Goal: Task Accomplishment & Management: Manage account settings

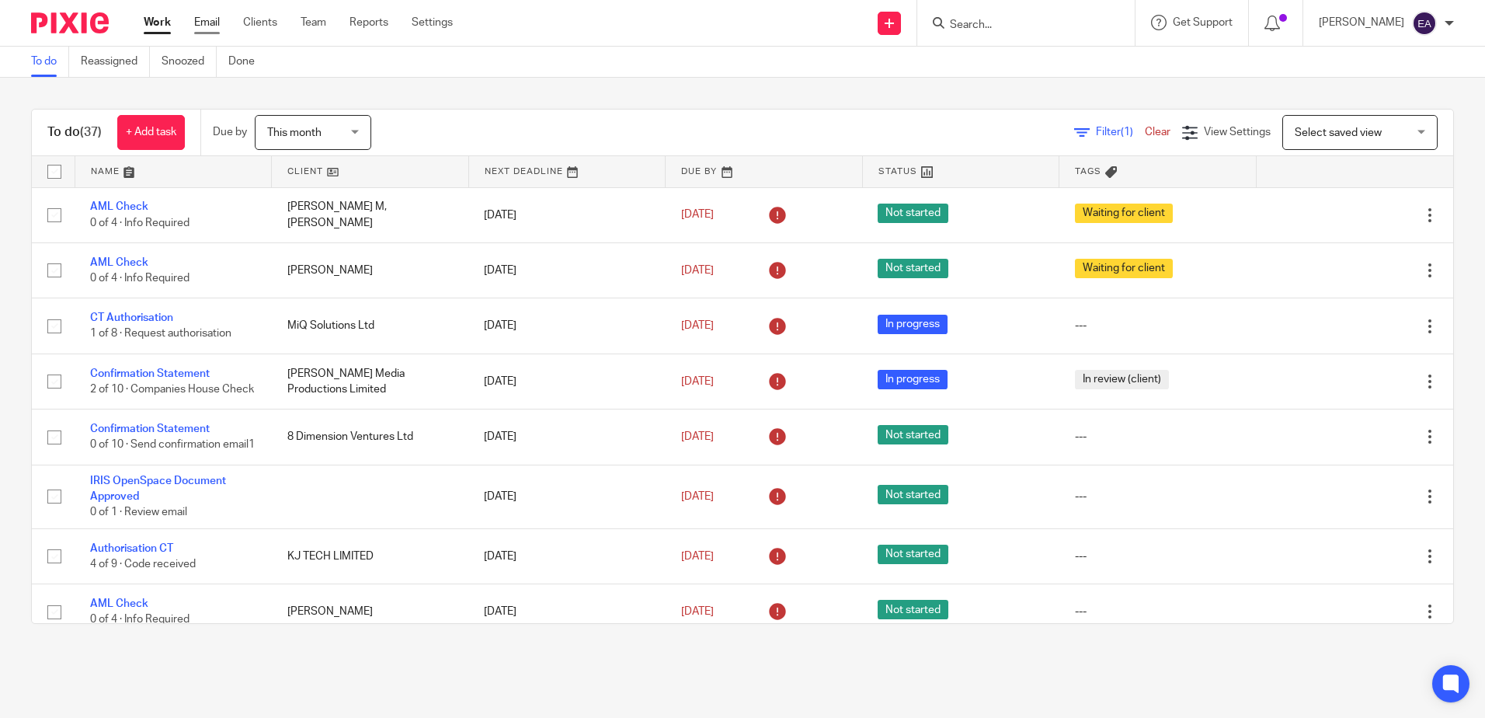
click at [195, 23] on link "Email" at bounding box center [207, 23] width 26 height 16
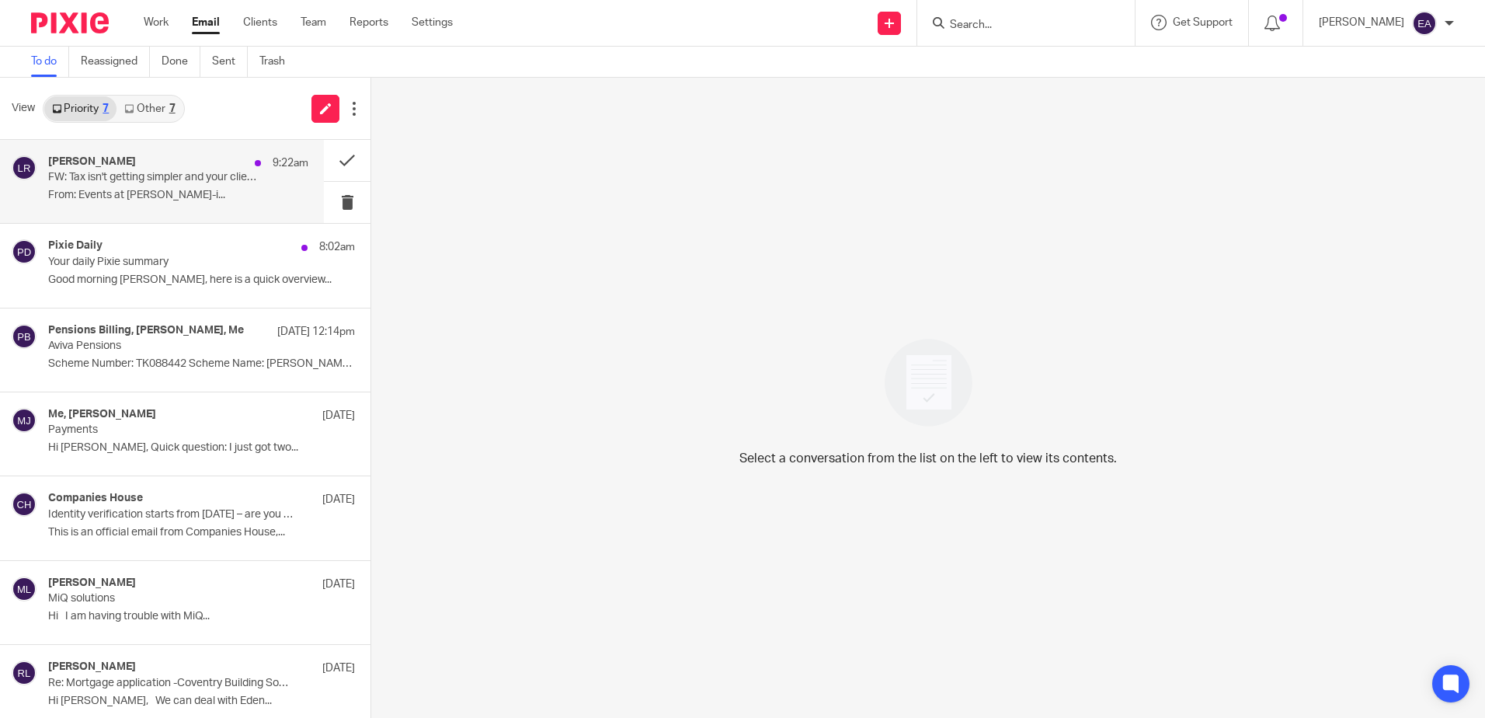
click at [221, 173] on p "FW: Tax isn't getting simpler and your clients expect certainty..." at bounding box center [152, 177] width 208 height 13
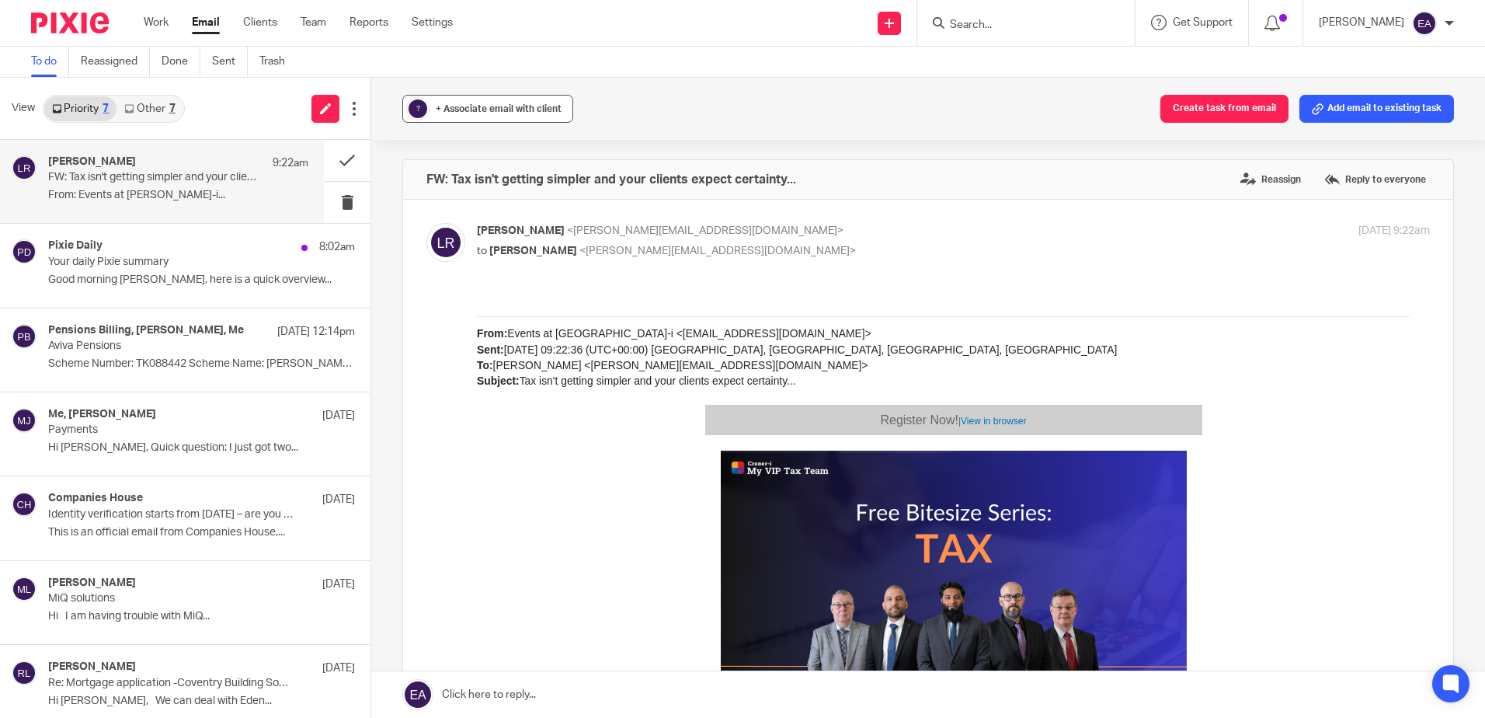
click at [457, 111] on span "+ Associate email with client" at bounding box center [499, 108] width 126 height 9
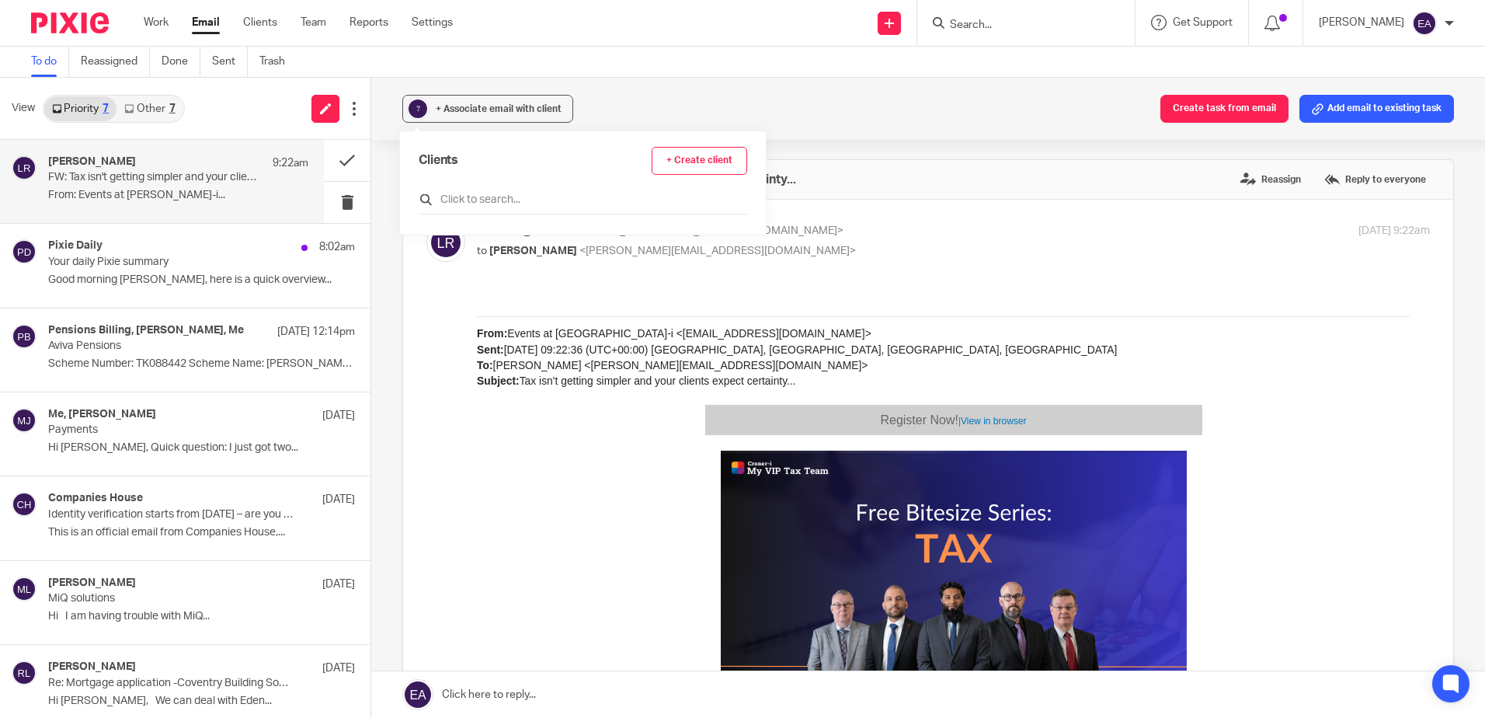
click at [455, 204] on input "text" at bounding box center [583, 200] width 329 height 16
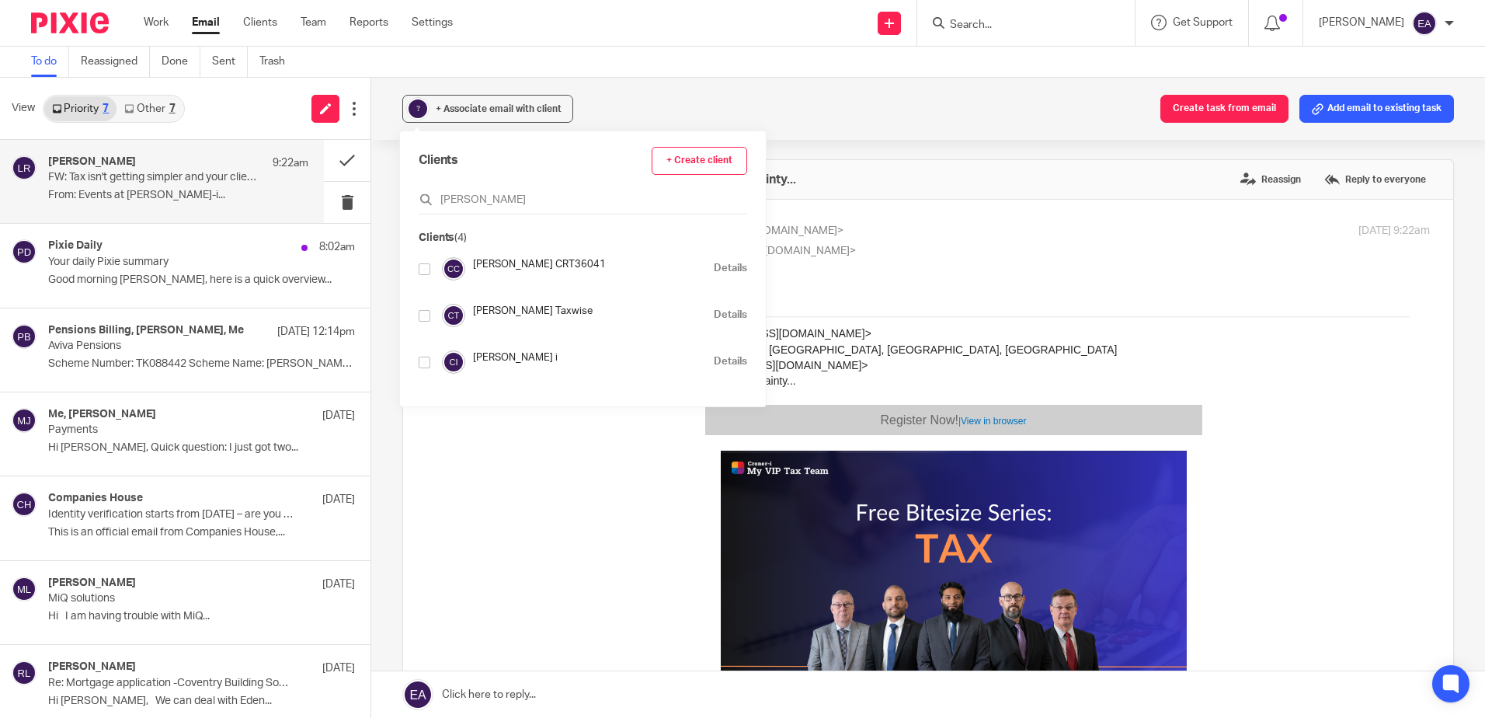
type input "croner"
click at [424, 368] on div at bounding box center [425, 362] width 12 height 18
click at [426, 364] on input "checkbox" at bounding box center [425, 363] width 12 height 12
checkbox input "true"
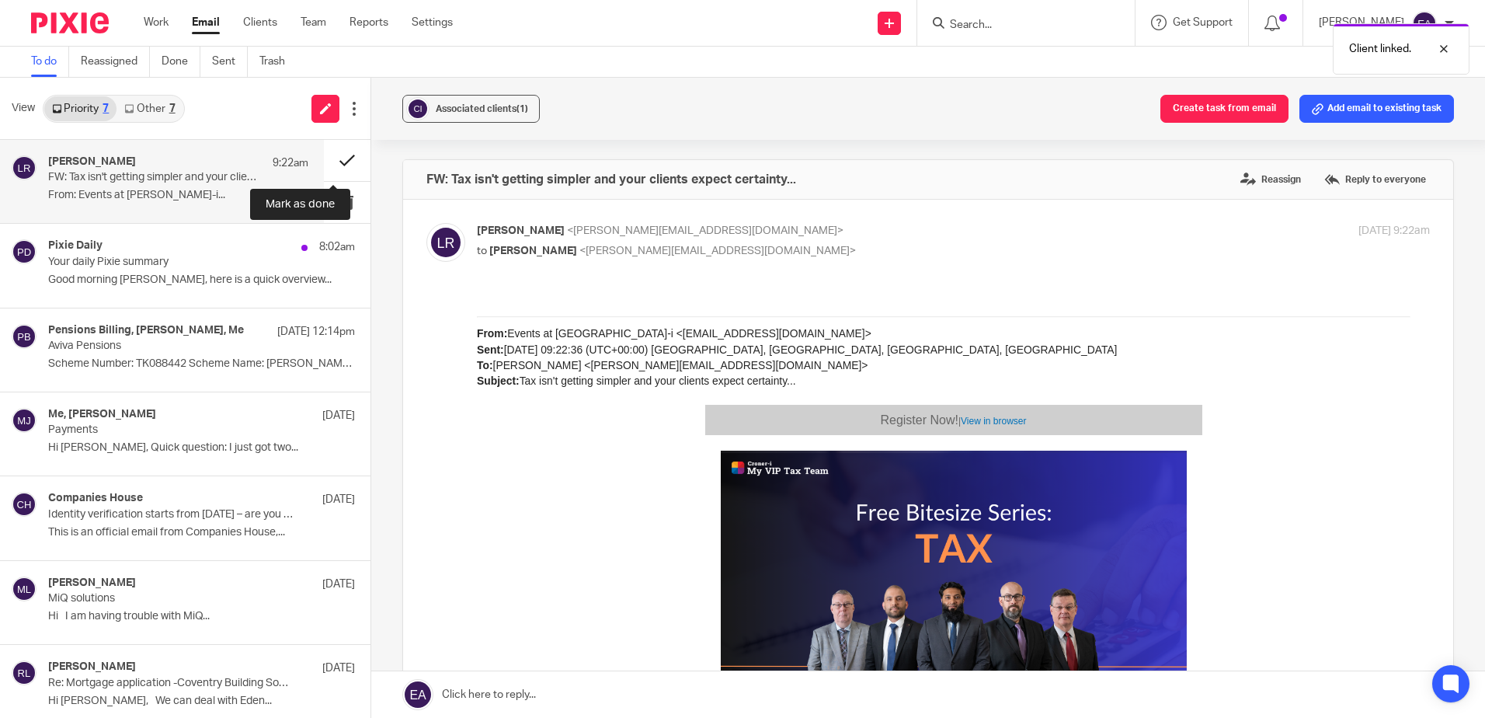
click at [338, 158] on button at bounding box center [347, 160] width 47 height 41
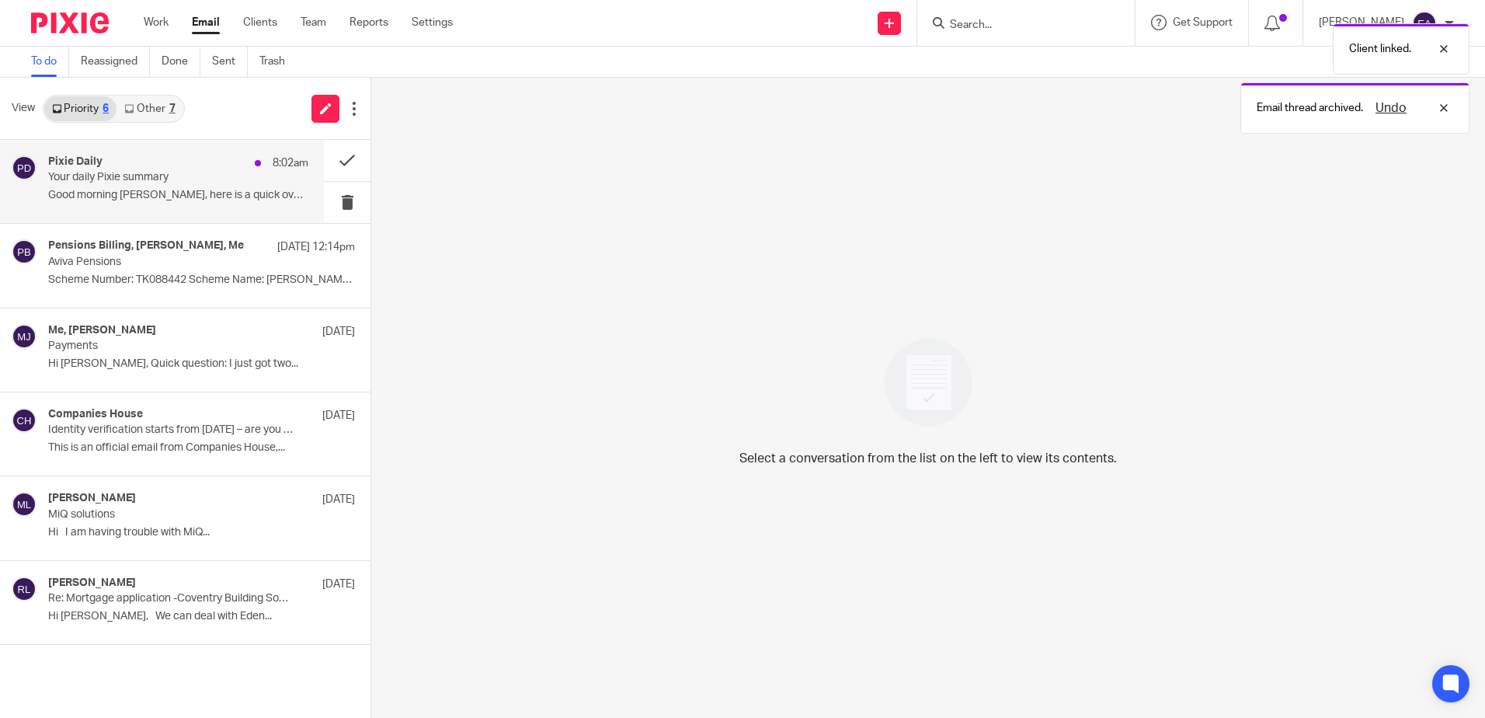
click at [178, 190] on p "Good morning Elaine, here is a quick overview..." at bounding box center [178, 195] width 260 height 13
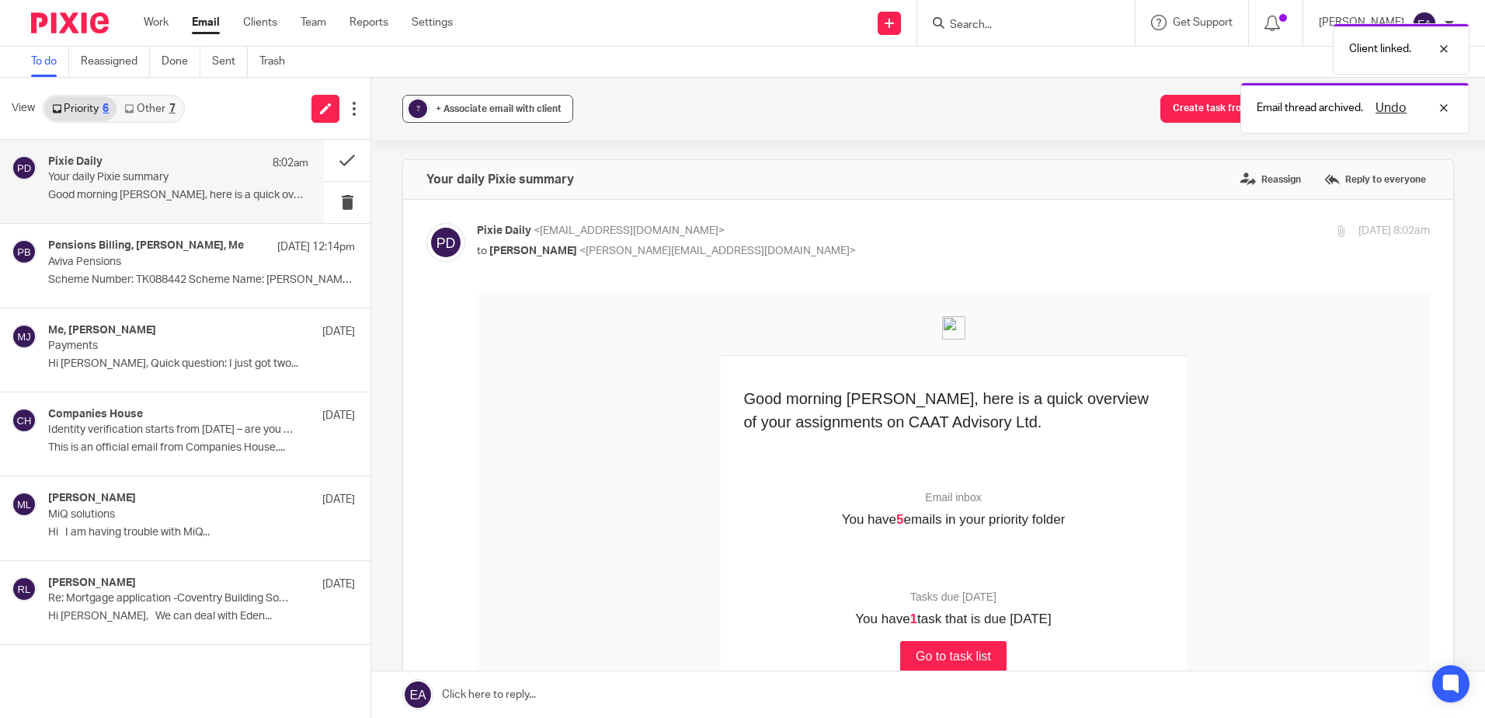
click at [453, 109] on span "+ Associate email with client" at bounding box center [499, 108] width 126 height 9
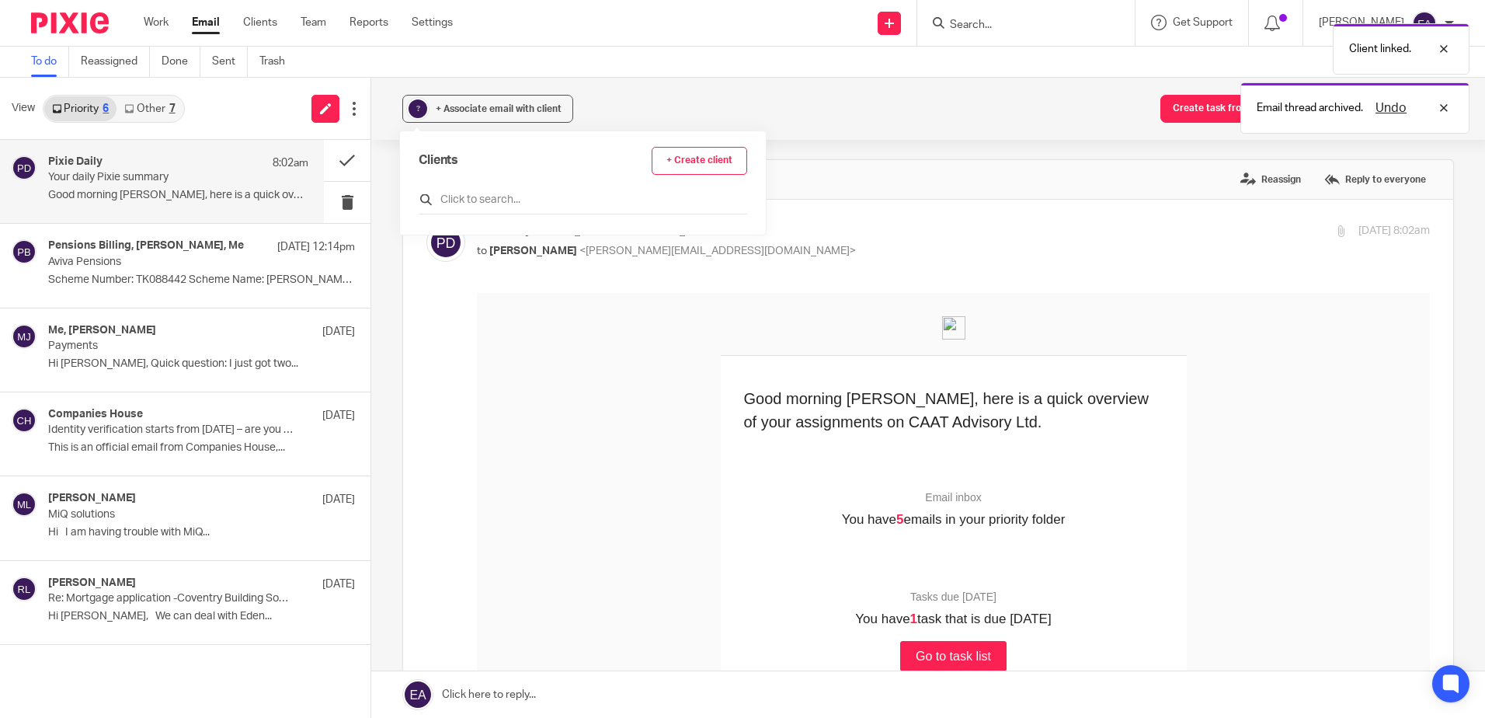
click at [481, 204] on input "text" at bounding box center [583, 200] width 329 height 16
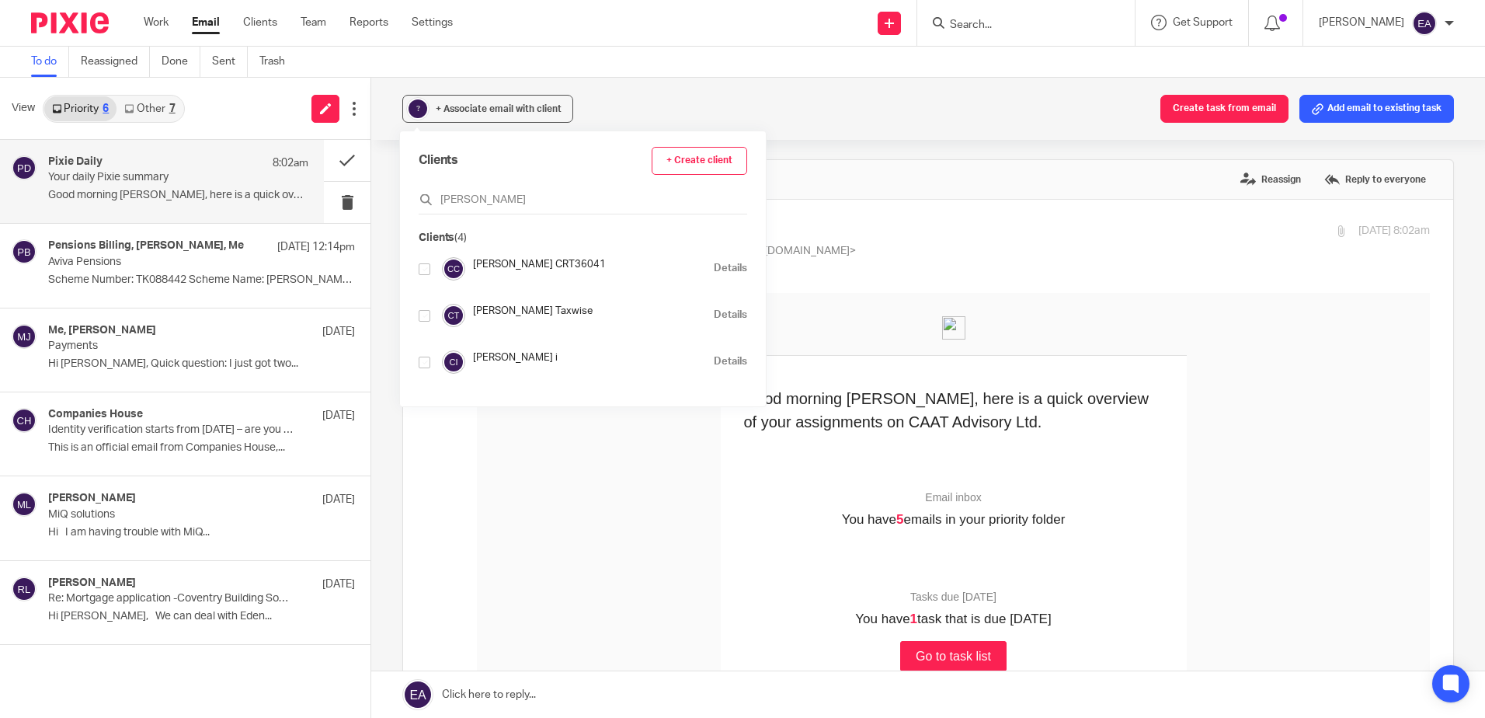
type input "croner"
click at [426, 367] on input "checkbox" at bounding box center [425, 363] width 12 height 12
checkbox input "true"
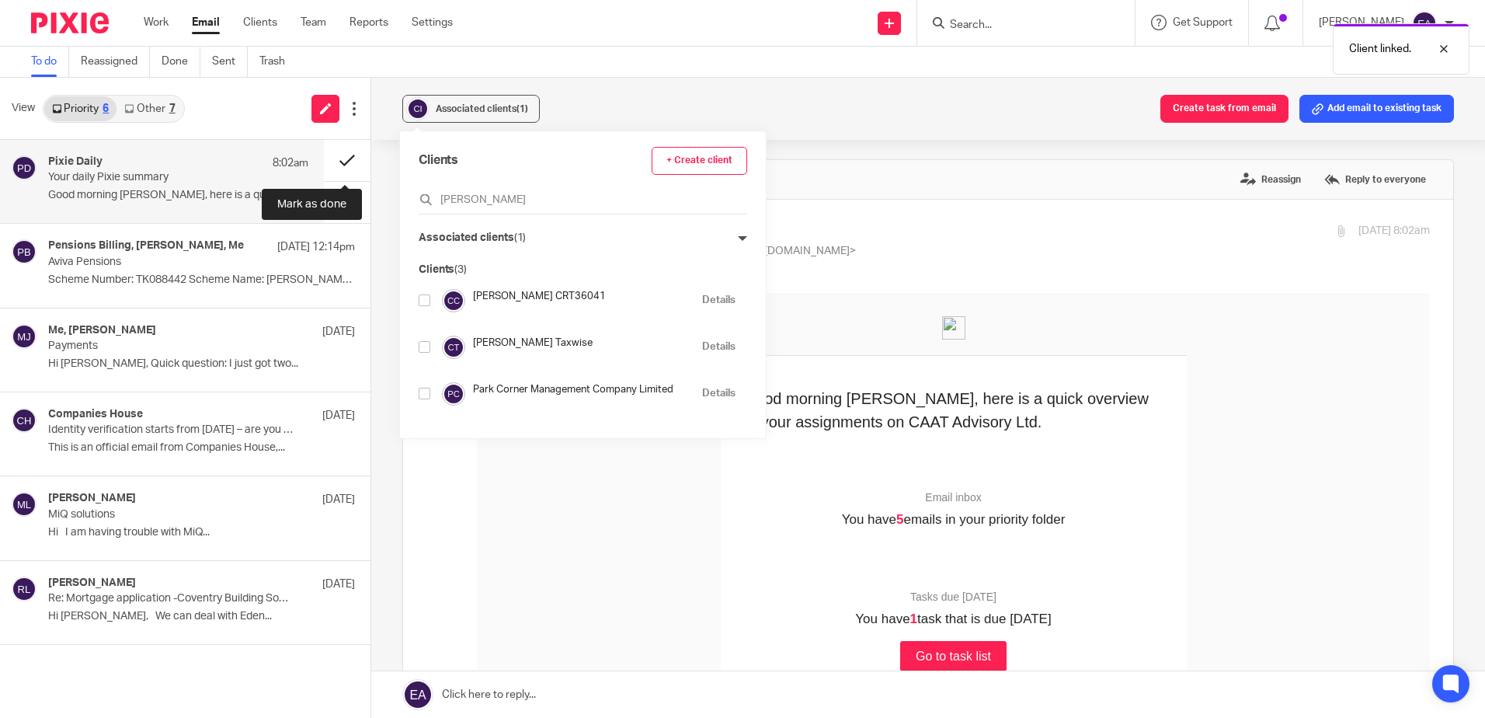
click at [331, 160] on button at bounding box center [347, 160] width 47 height 41
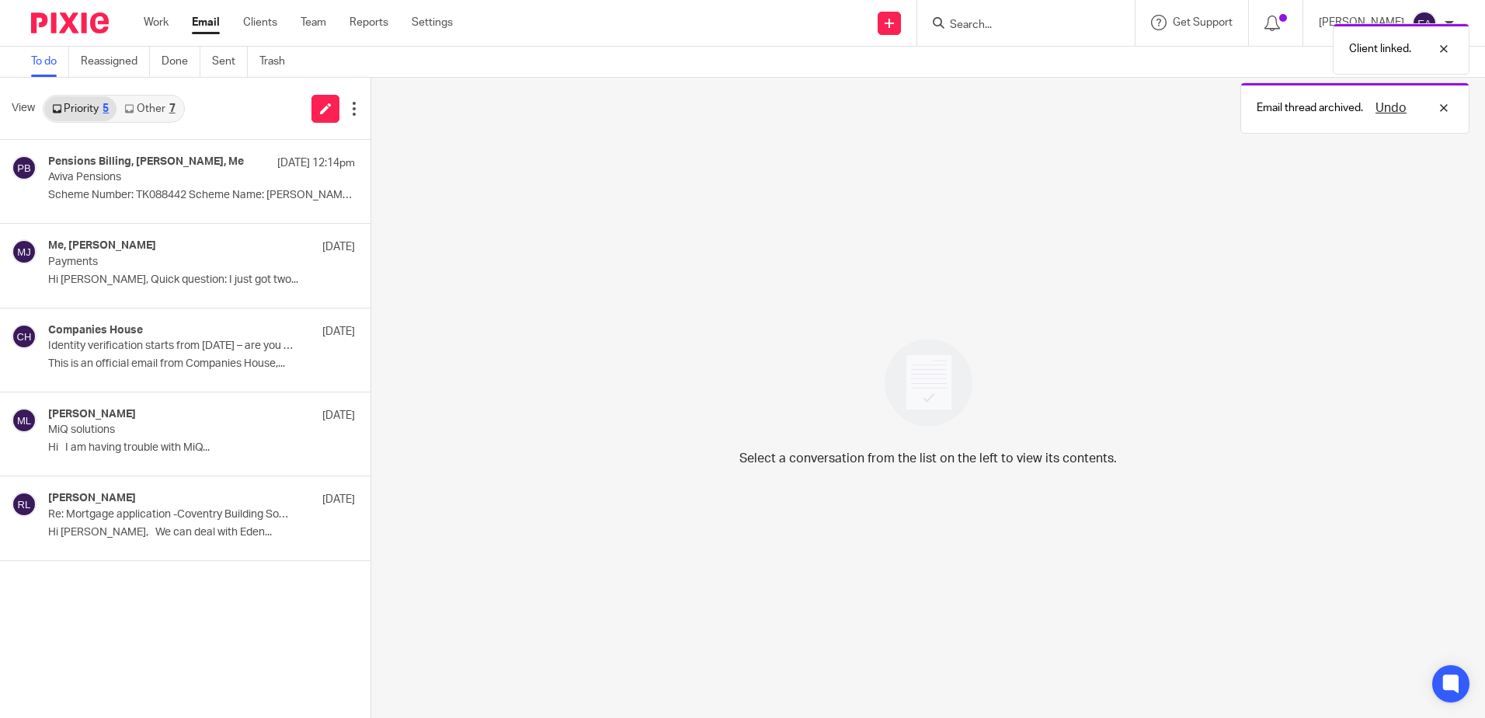
click at [141, 111] on link "Other 7" at bounding box center [150, 108] width 66 height 25
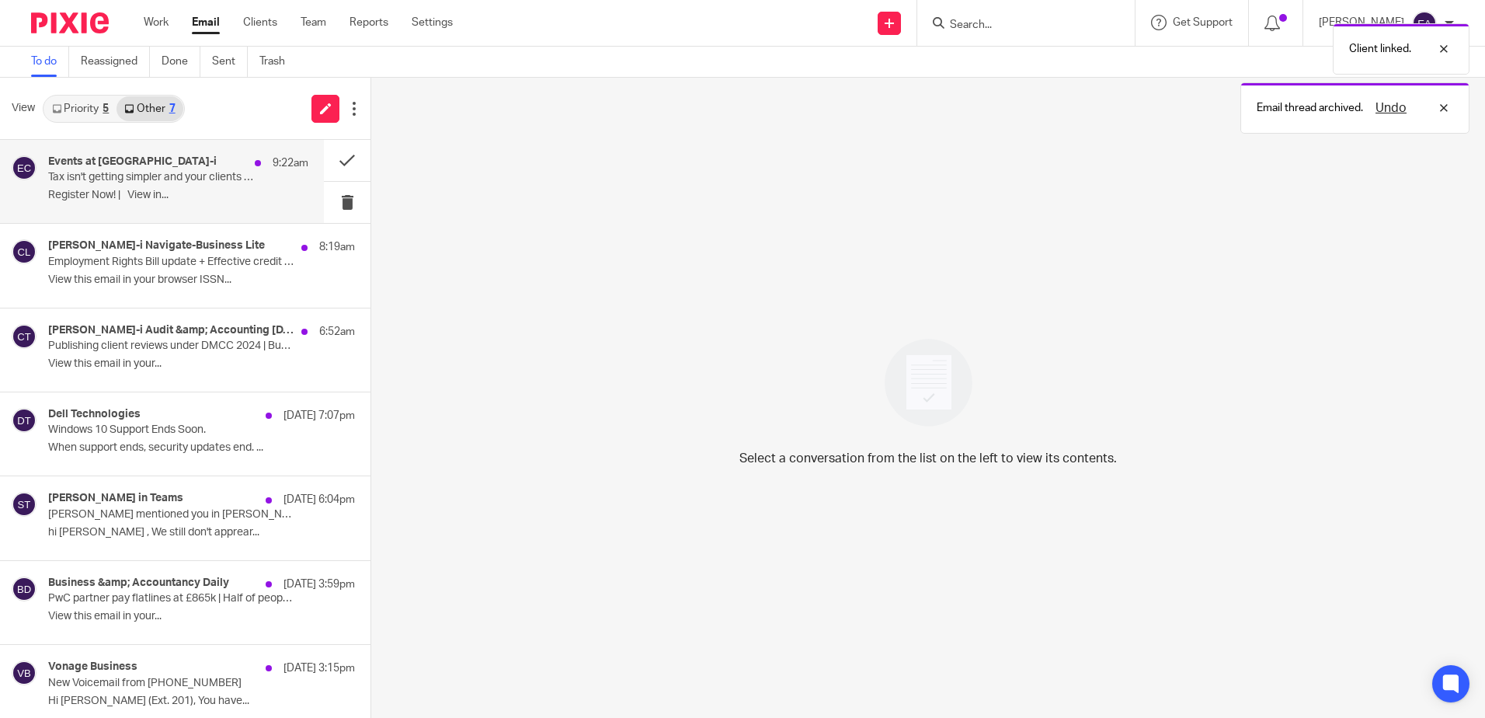
click at [163, 179] on p "Tax isn't getting simpler and your clients expect certainty..." at bounding box center [152, 177] width 208 height 13
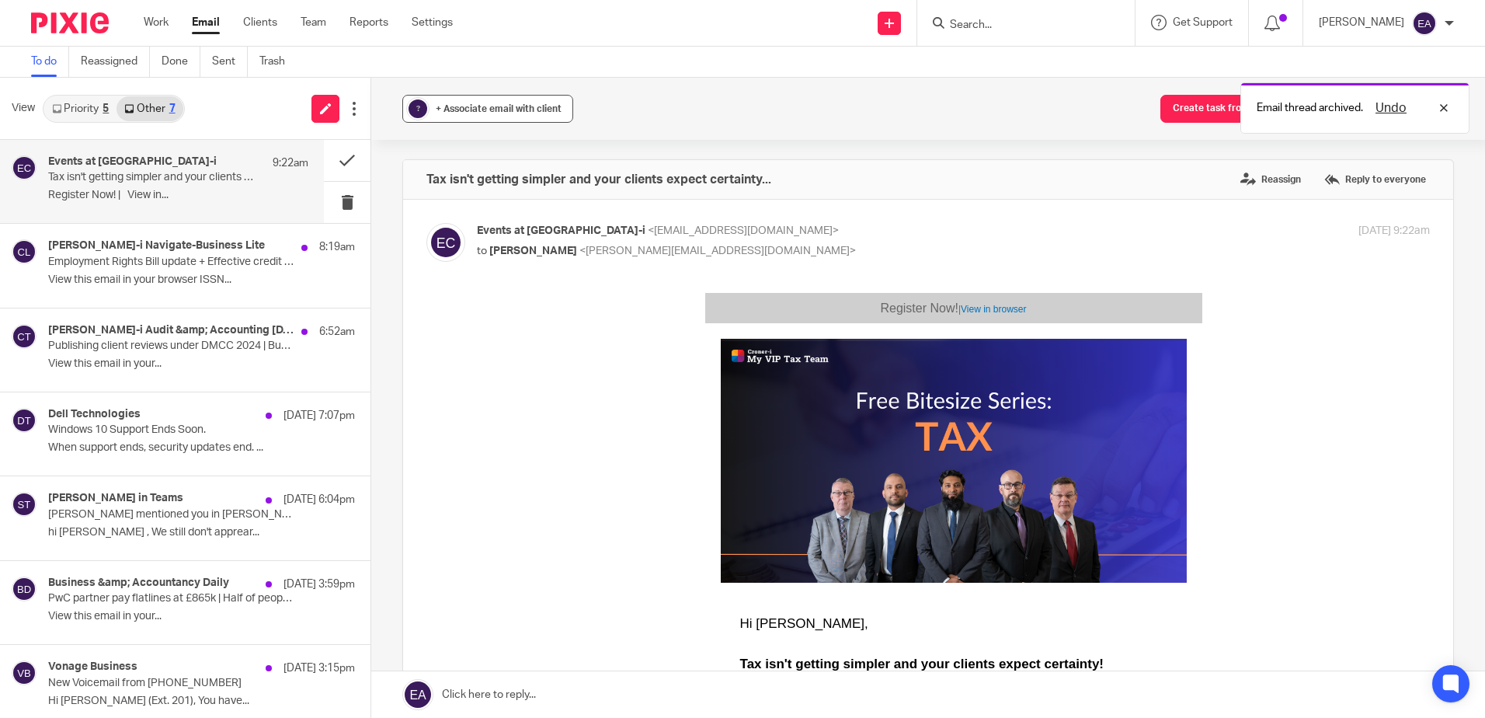
click at [446, 117] on button "? + Associate email with client" at bounding box center [487, 109] width 171 height 28
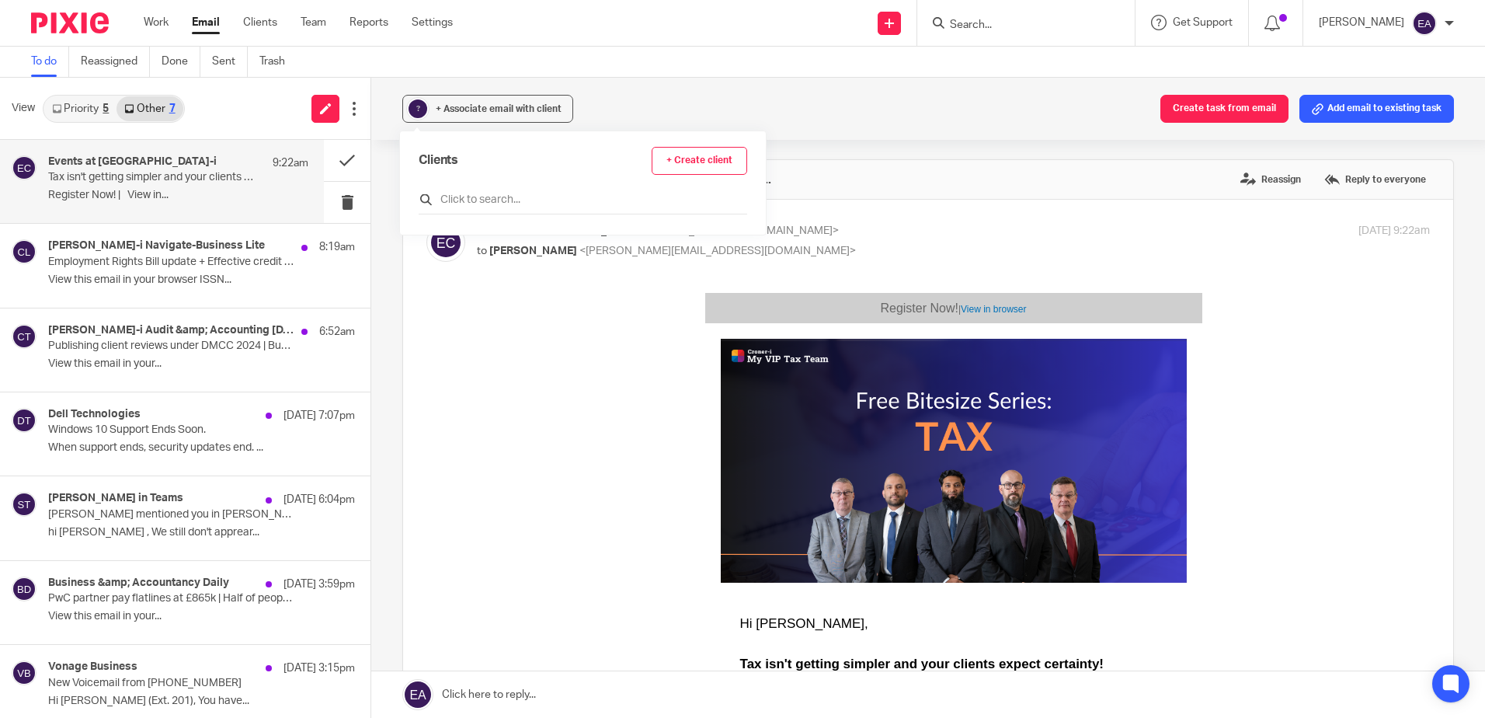
click at [461, 202] on input "text" at bounding box center [583, 200] width 329 height 16
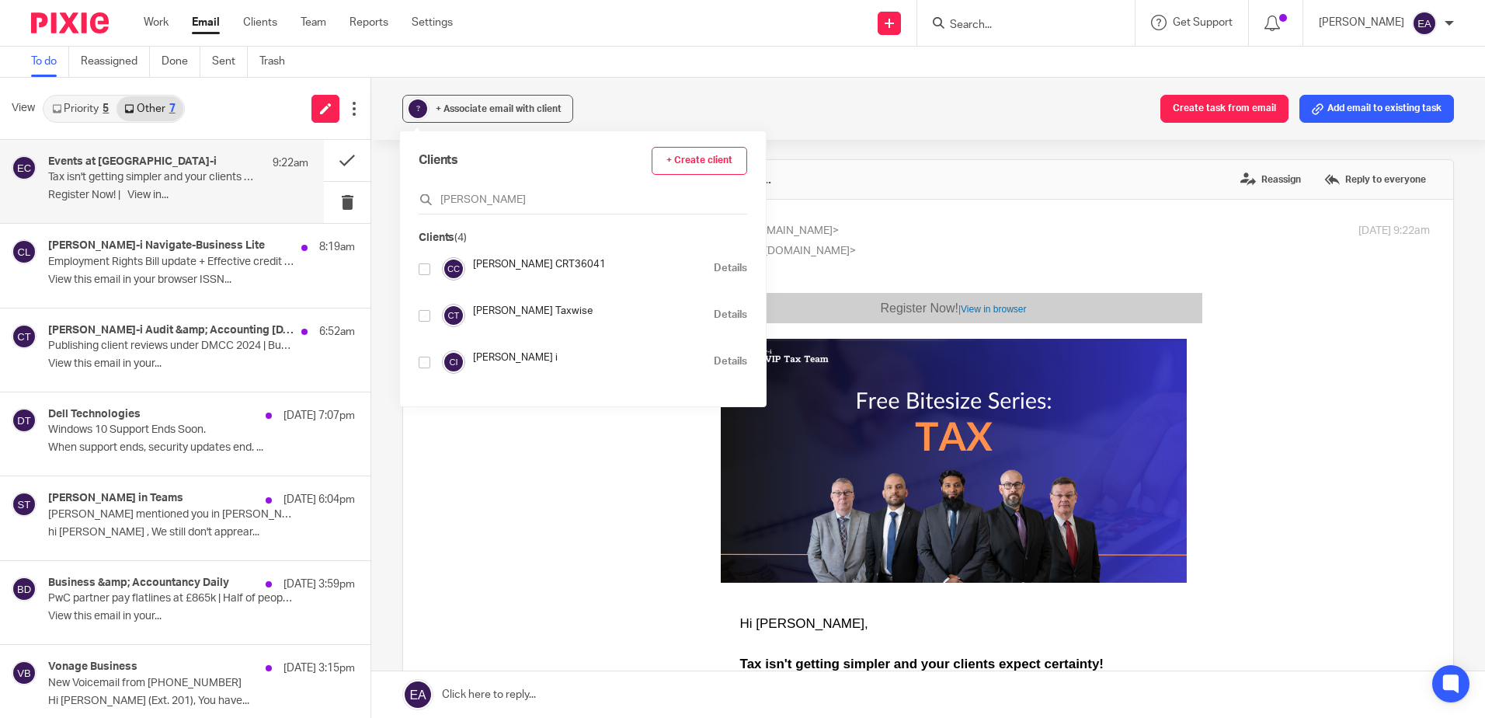
type input "croner"
click at [426, 362] on input "checkbox" at bounding box center [425, 363] width 12 height 12
checkbox input "true"
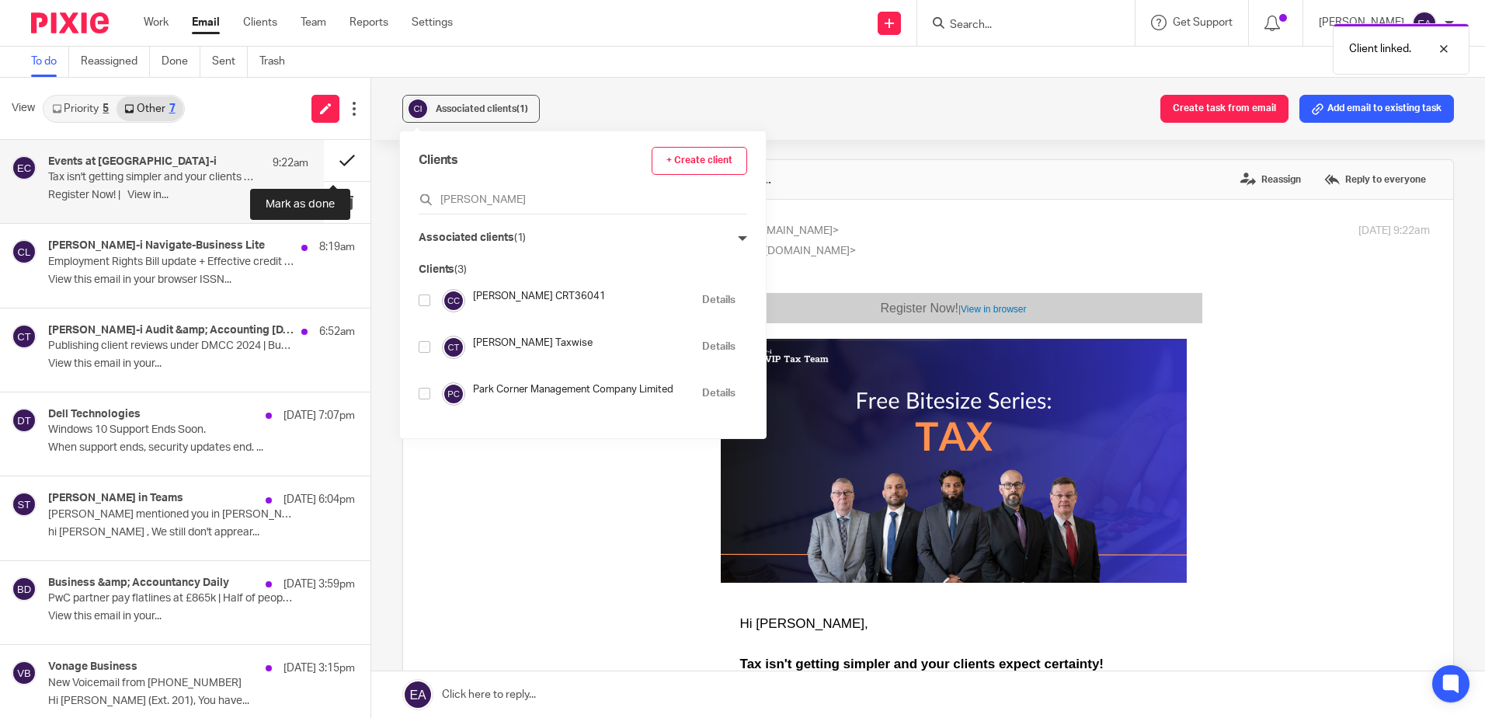
click at [331, 156] on button at bounding box center [347, 160] width 47 height 41
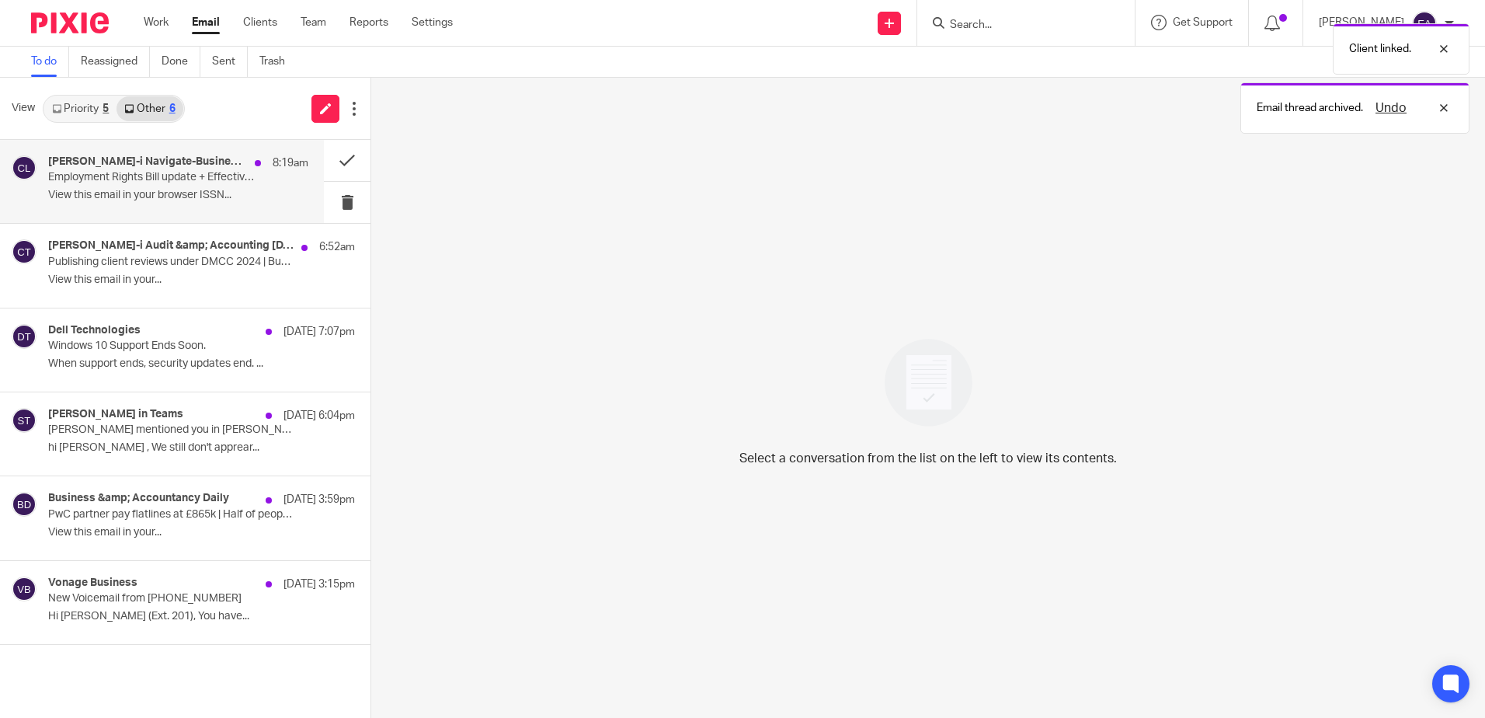
click at [133, 204] on div "Croner-i Navigate-Business Lite 8:19am Employment Rights Bill update + Effectiv…" at bounding box center [178, 181] width 260 height 52
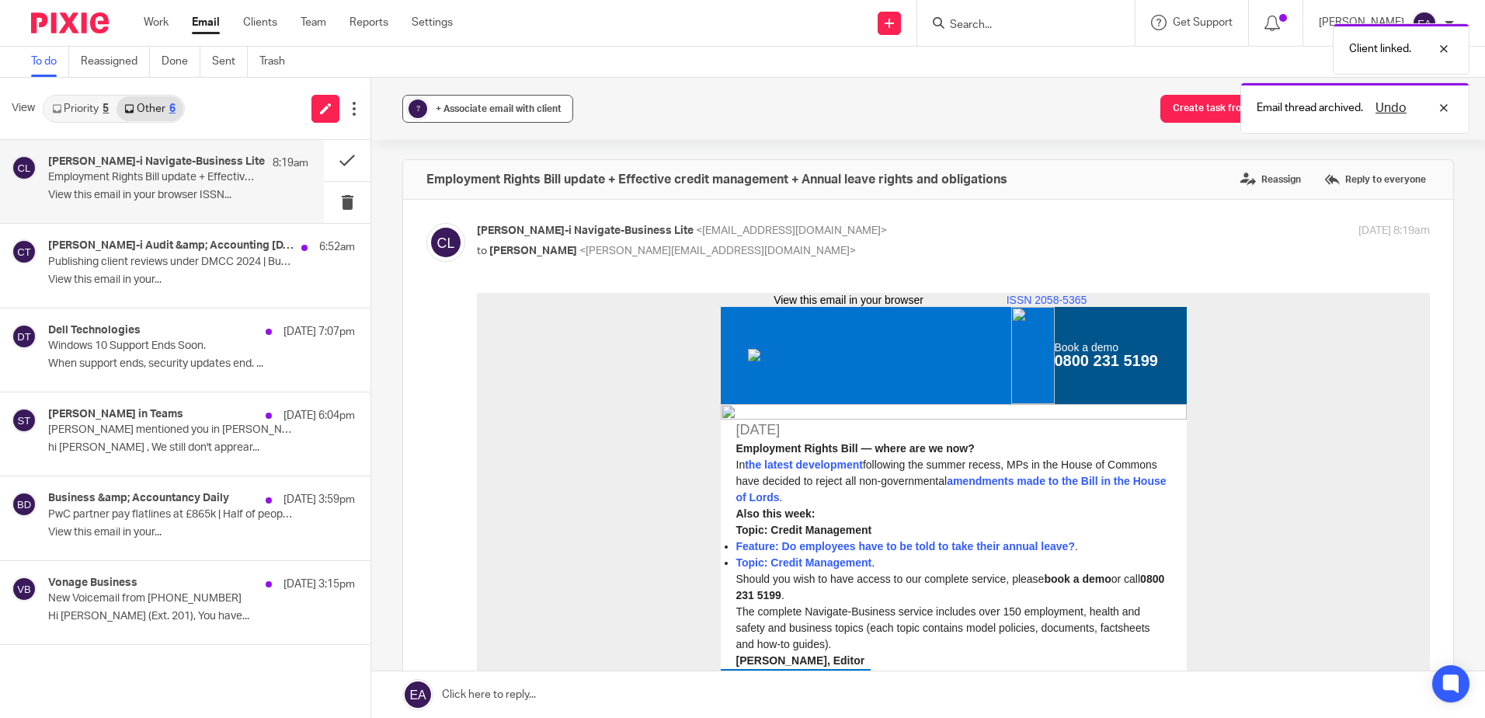
click at [474, 111] on span "+ Associate email with client" at bounding box center [499, 108] width 126 height 9
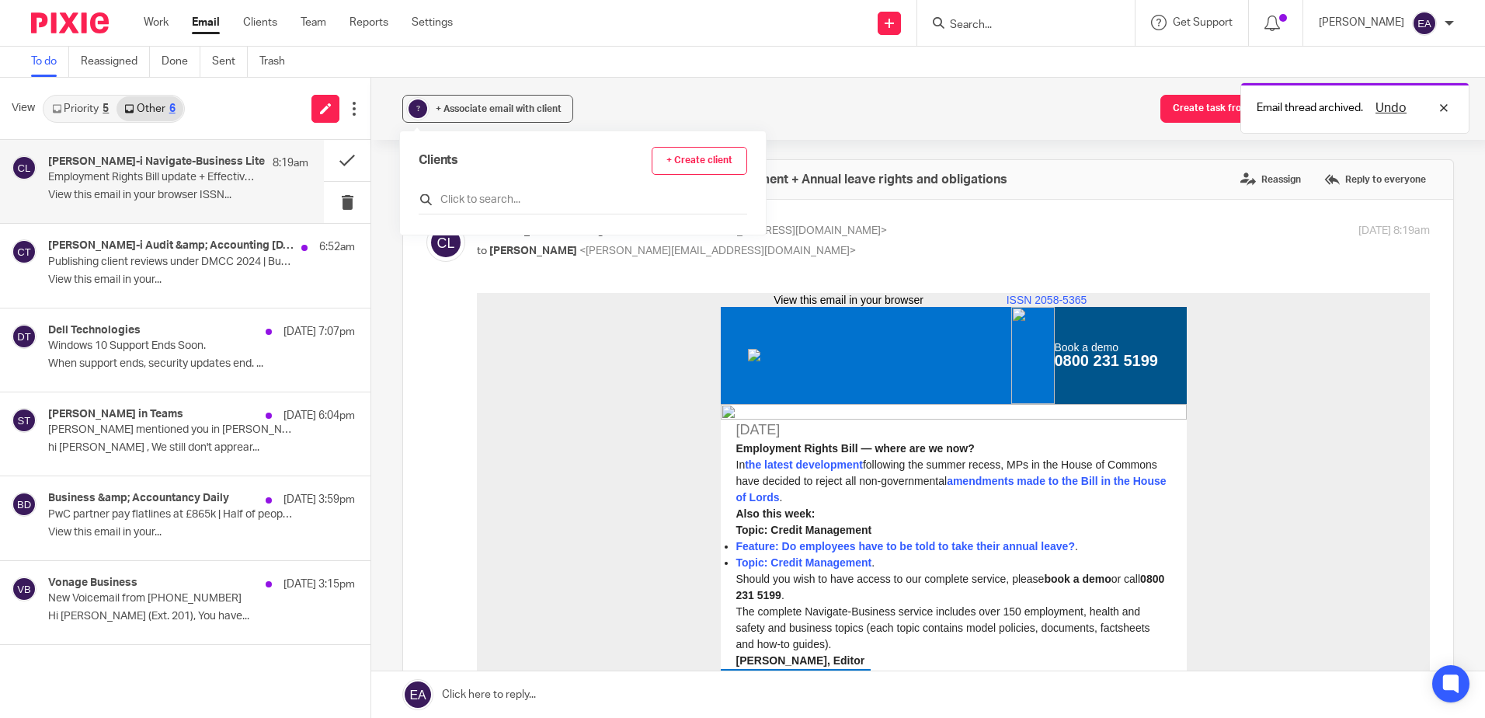
click at [461, 202] on input "text" at bounding box center [583, 200] width 329 height 16
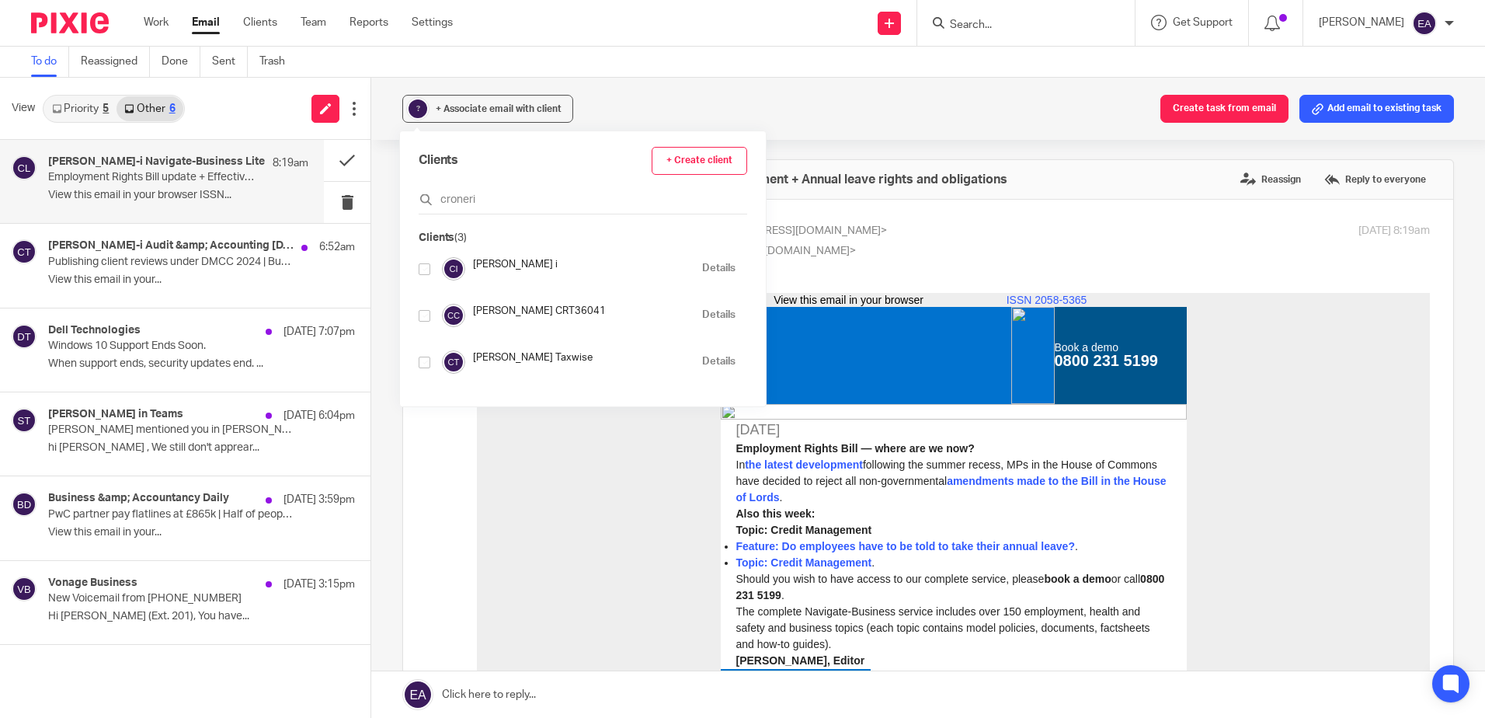
type input "croneri"
click at [422, 272] on input "checkbox" at bounding box center [425, 269] width 12 height 12
checkbox input "true"
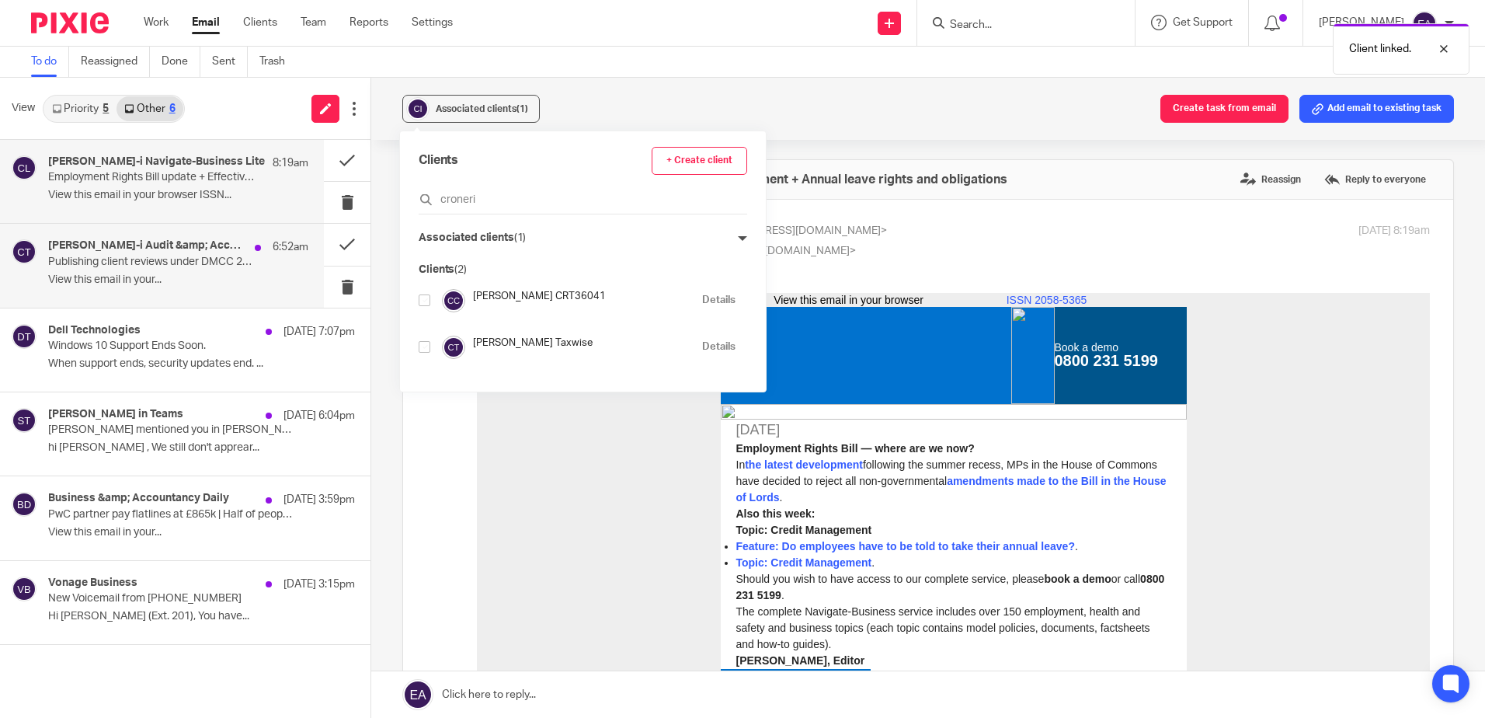
click at [197, 247] on h4 "Croner-i Audit &amp; Accounting Today" at bounding box center [147, 245] width 199 height 13
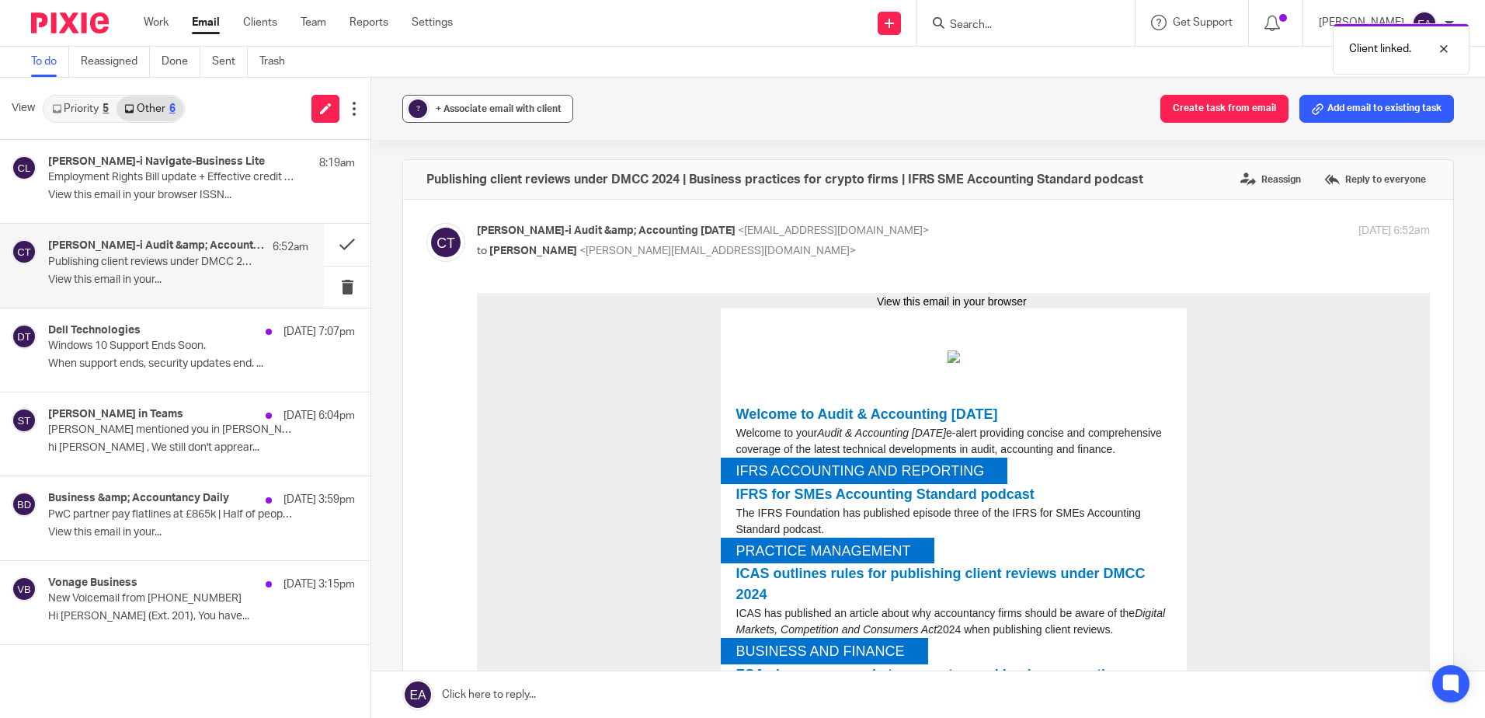
click at [454, 109] on span "+ Associate email with client" at bounding box center [499, 108] width 126 height 9
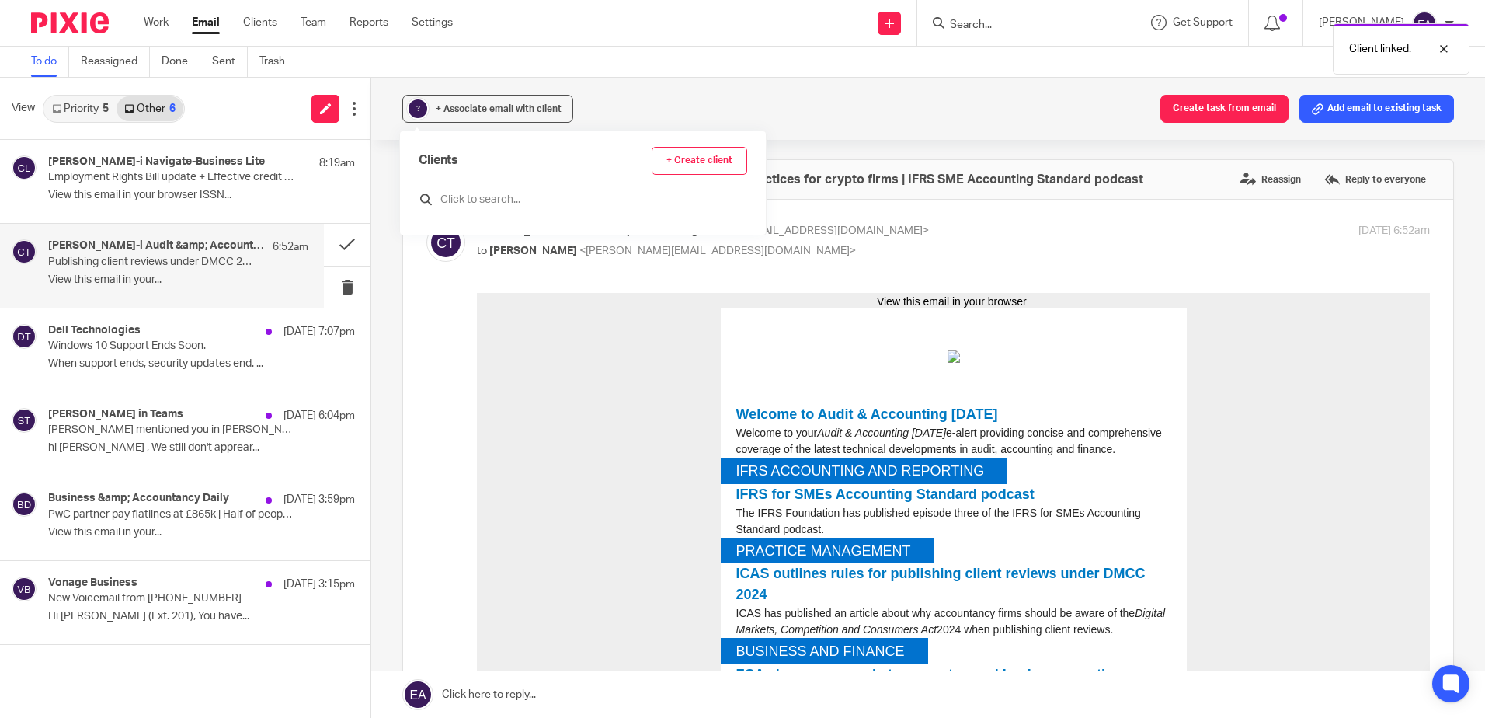
click at [469, 201] on input "text" at bounding box center [583, 200] width 329 height 16
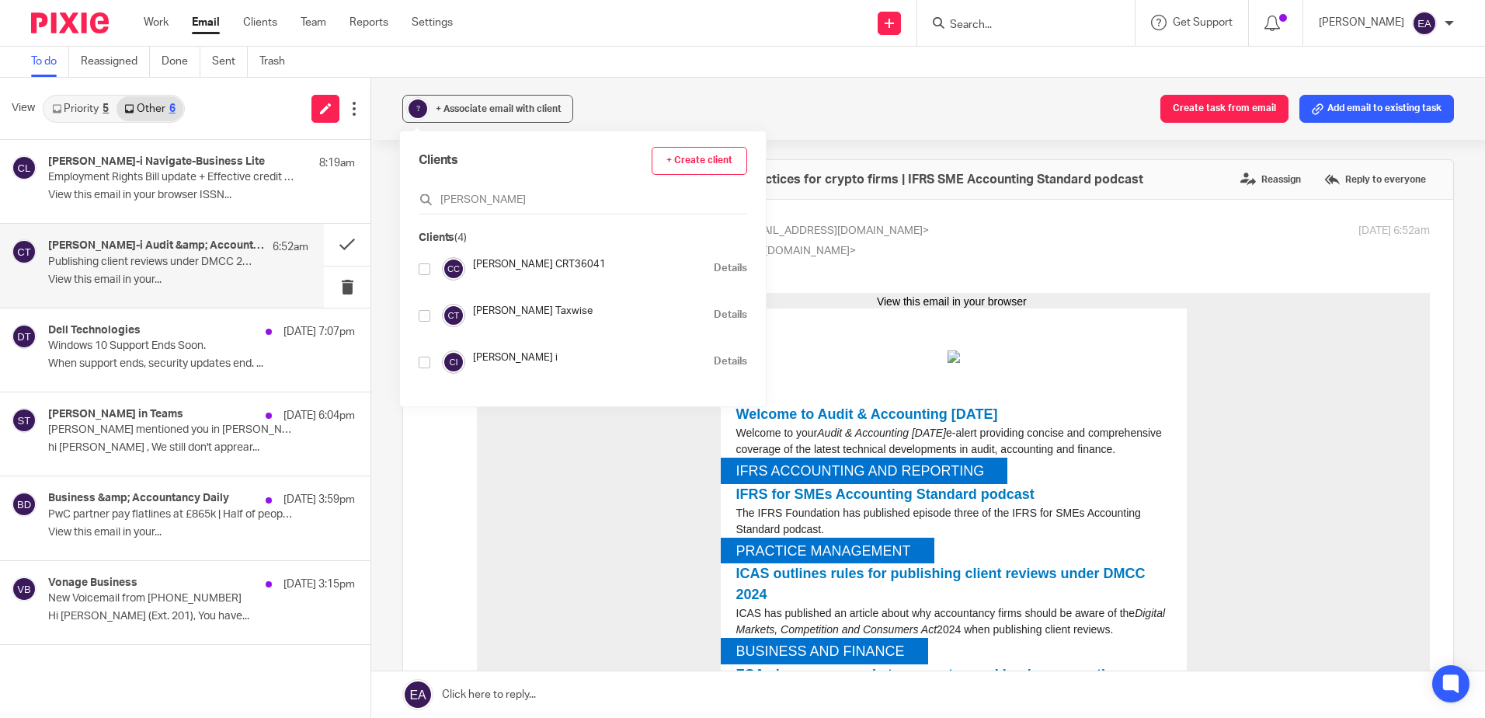
type input "croner"
click at [423, 361] on input "checkbox" at bounding box center [425, 363] width 12 height 12
checkbox input "true"
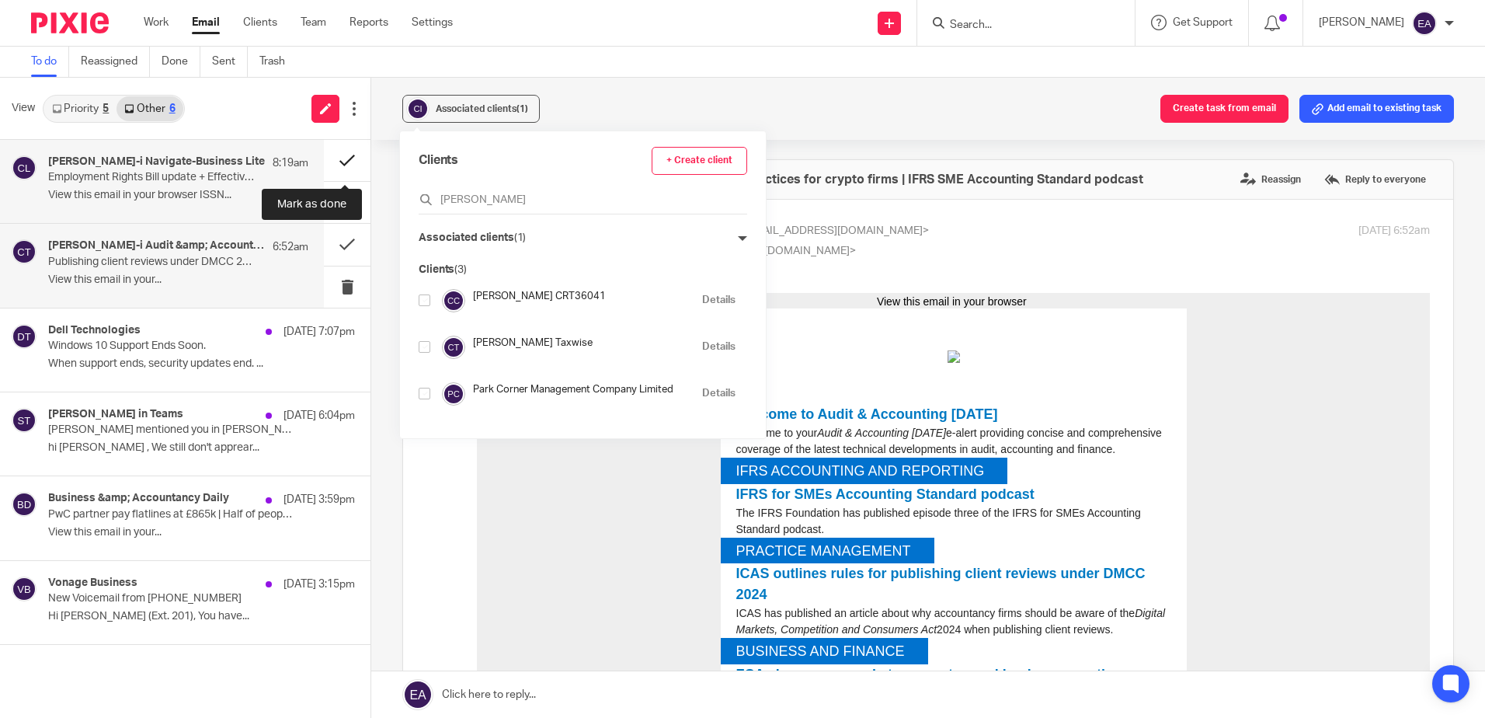
click at [352, 150] on button at bounding box center [347, 160] width 47 height 41
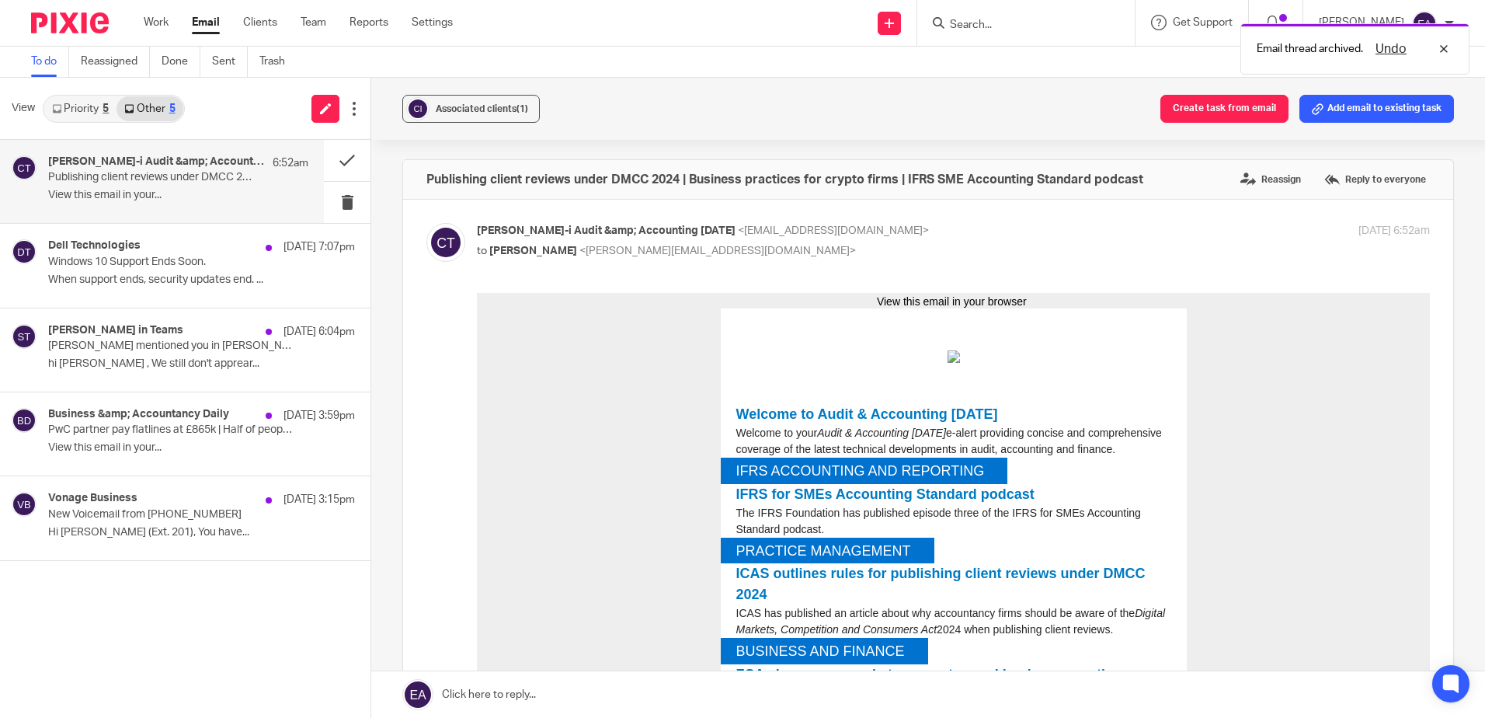
click at [165, 192] on p "View this email in your..." at bounding box center [178, 195] width 260 height 13
click at [462, 113] on div "Associated clients (1)" at bounding box center [482, 109] width 92 height 16
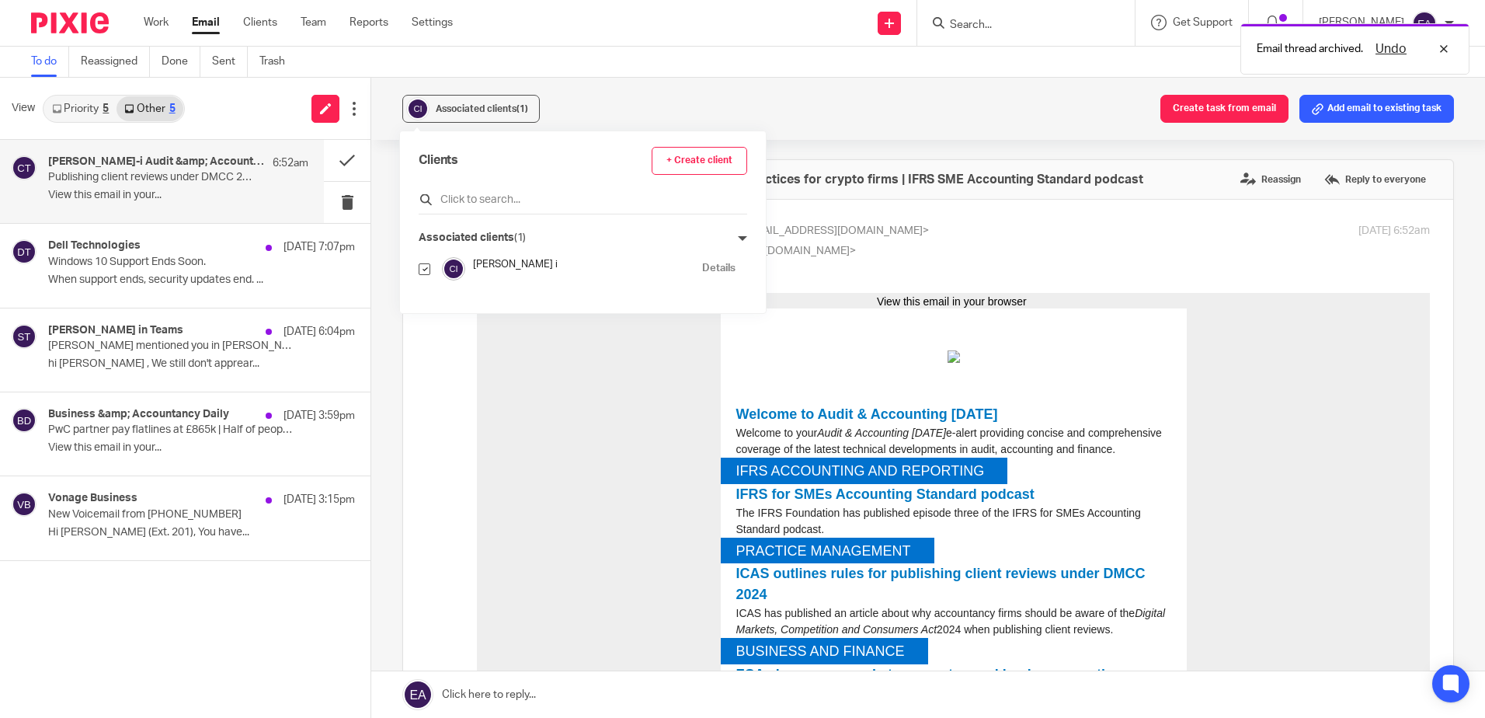
click at [458, 200] on input "text" at bounding box center [583, 200] width 329 height 16
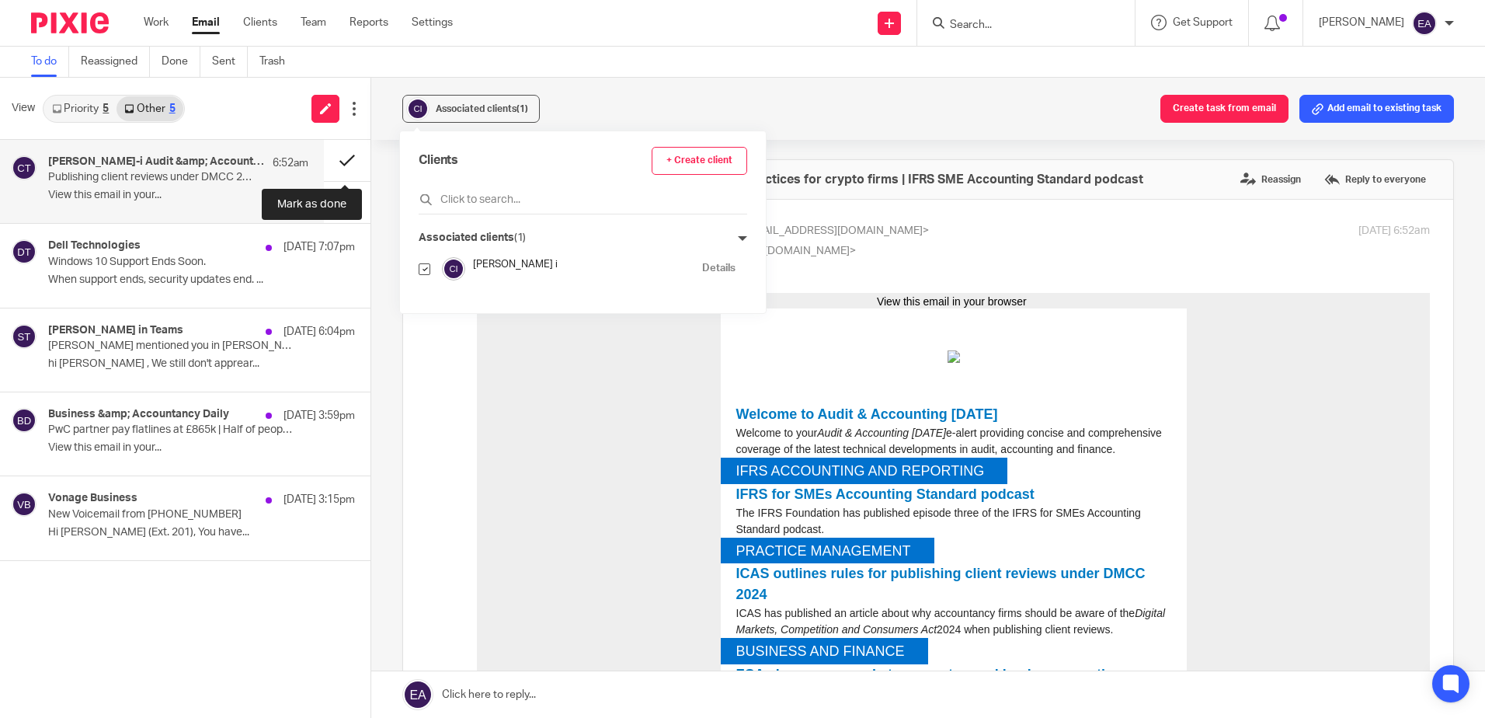
click at [345, 157] on button at bounding box center [347, 160] width 47 height 41
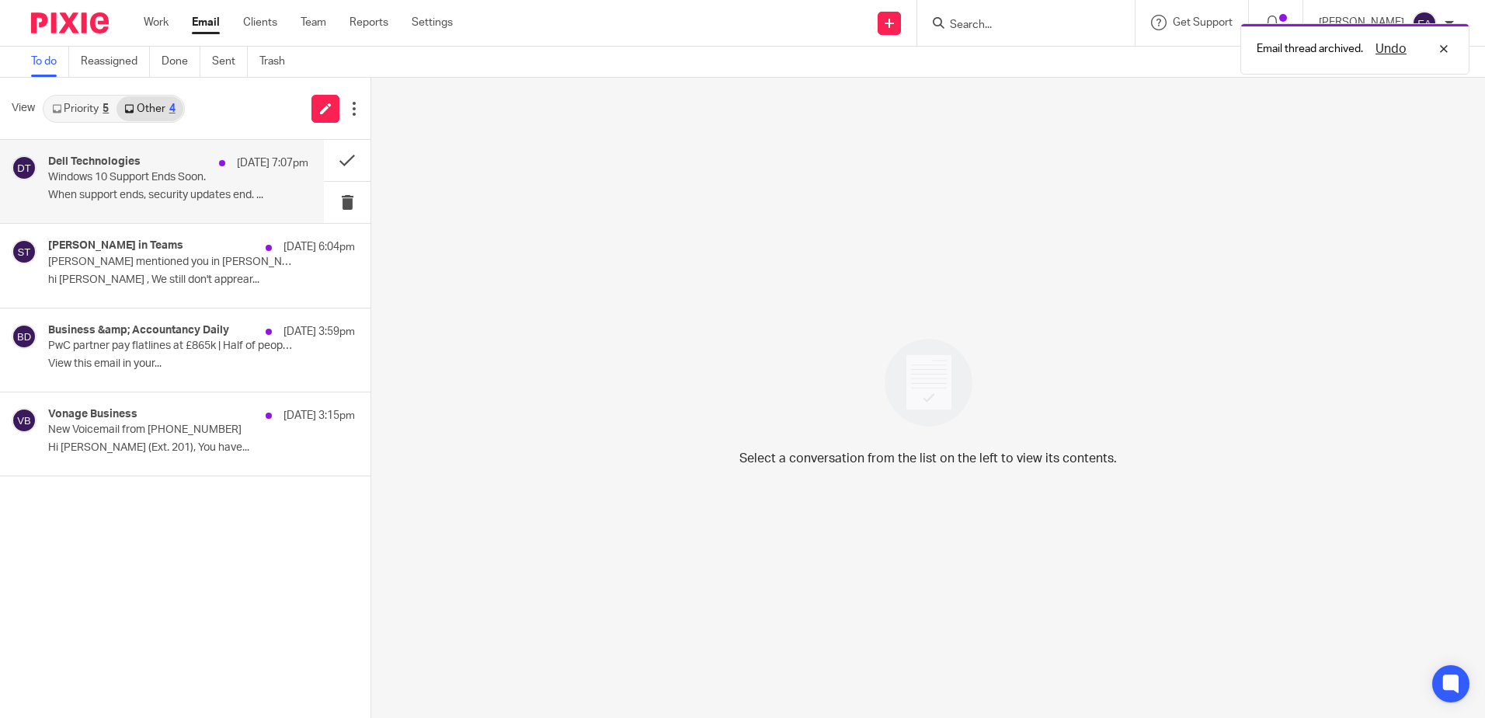
click at [158, 200] on p "When support ends, security updates end. ..." at bounding box center [178, 195] width 260 height 13
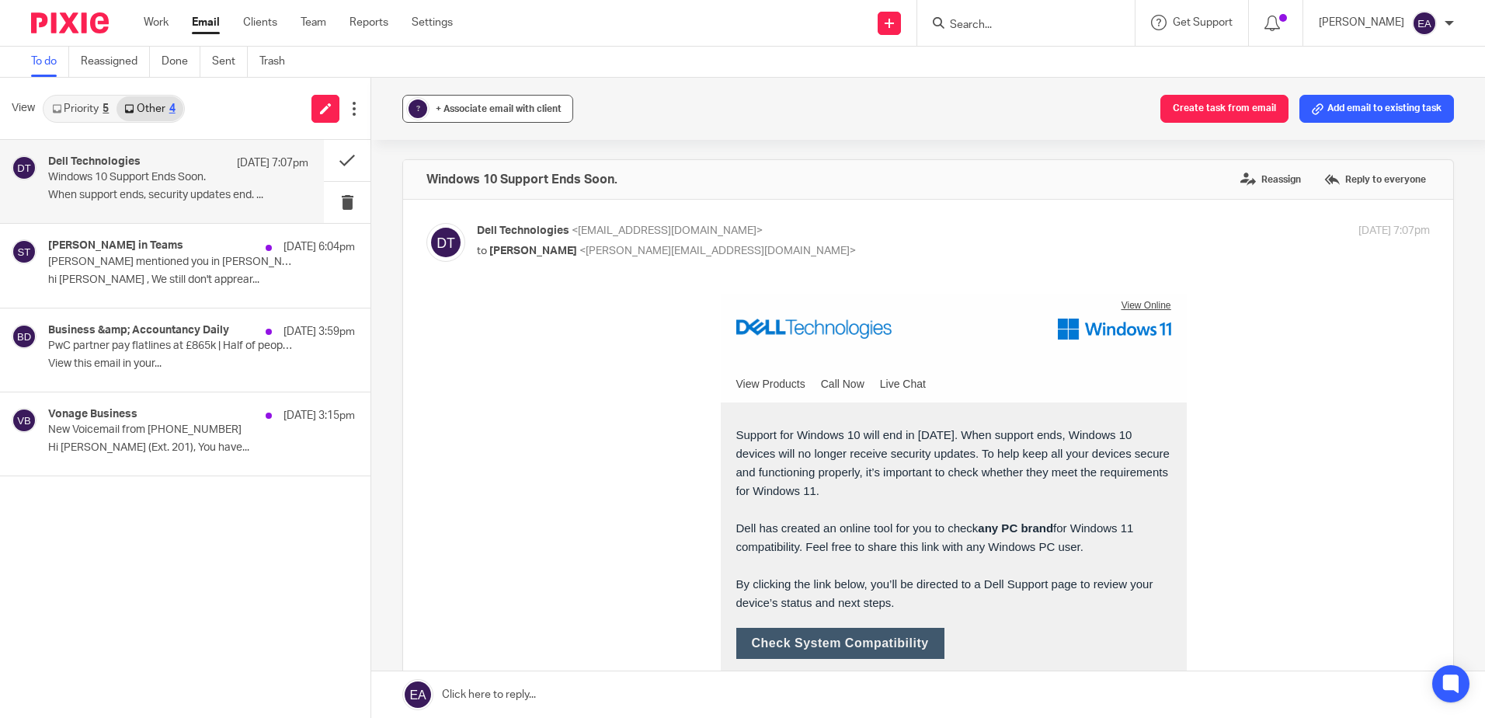
click at [450, 110] on span "+ Associate email with client" at bounding box center [499, 108] width 126 height 9
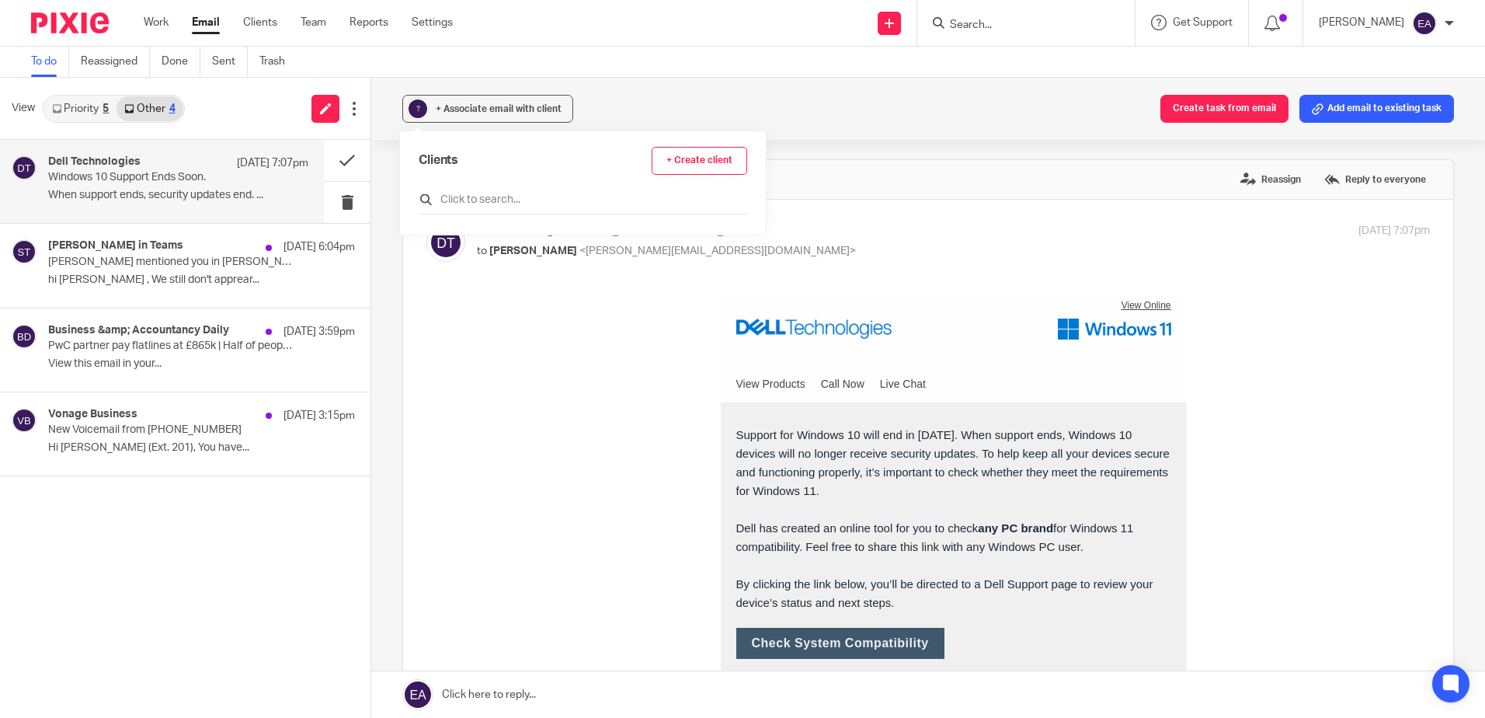
click at [467, 200] on input "text" at bounding box center [583, 200] width 329 height 16
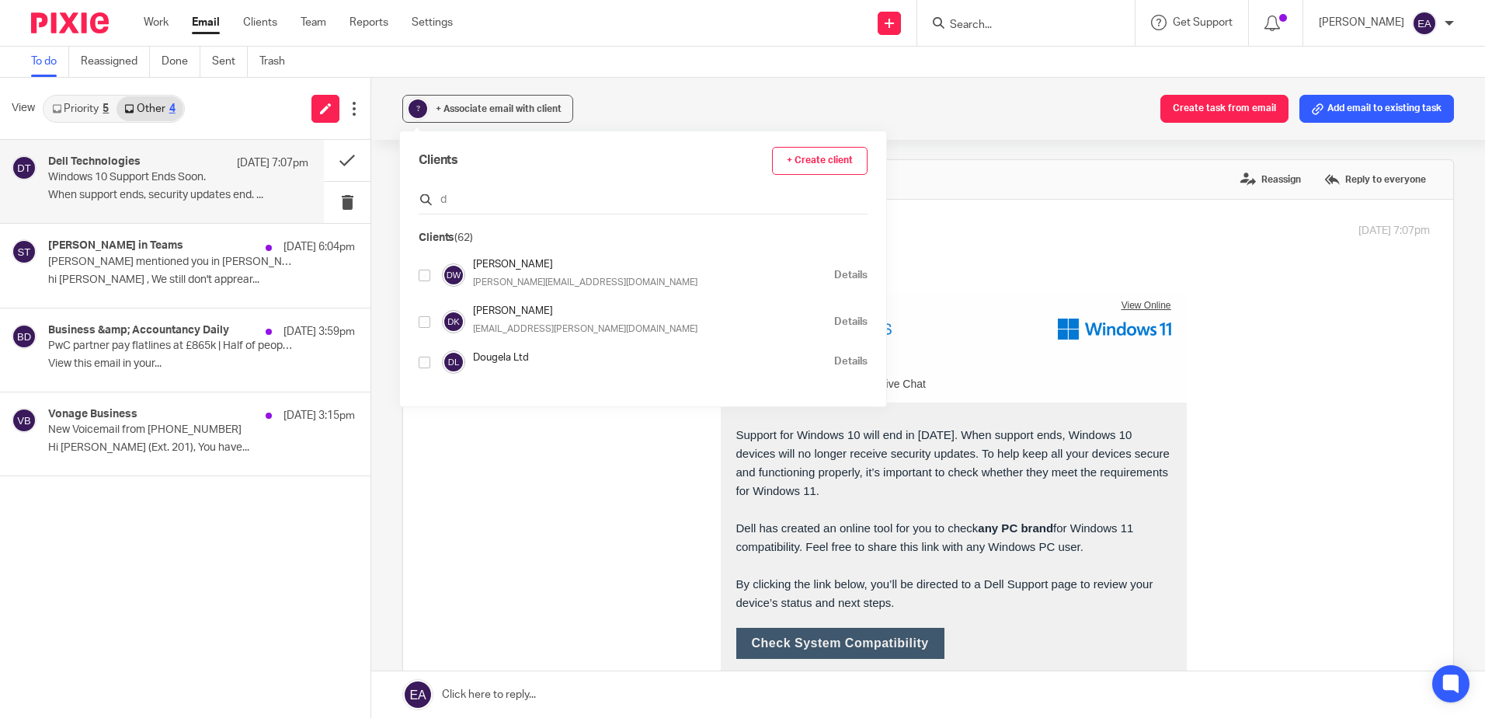
type input "de"
drag, startPoint x: 467, startPoint y: 200, endPoint x: 428, endPoint y: 201, distance: 38.8
click at [428, 201] on div "de" at bounding box center [643, 202] width 449 height 24
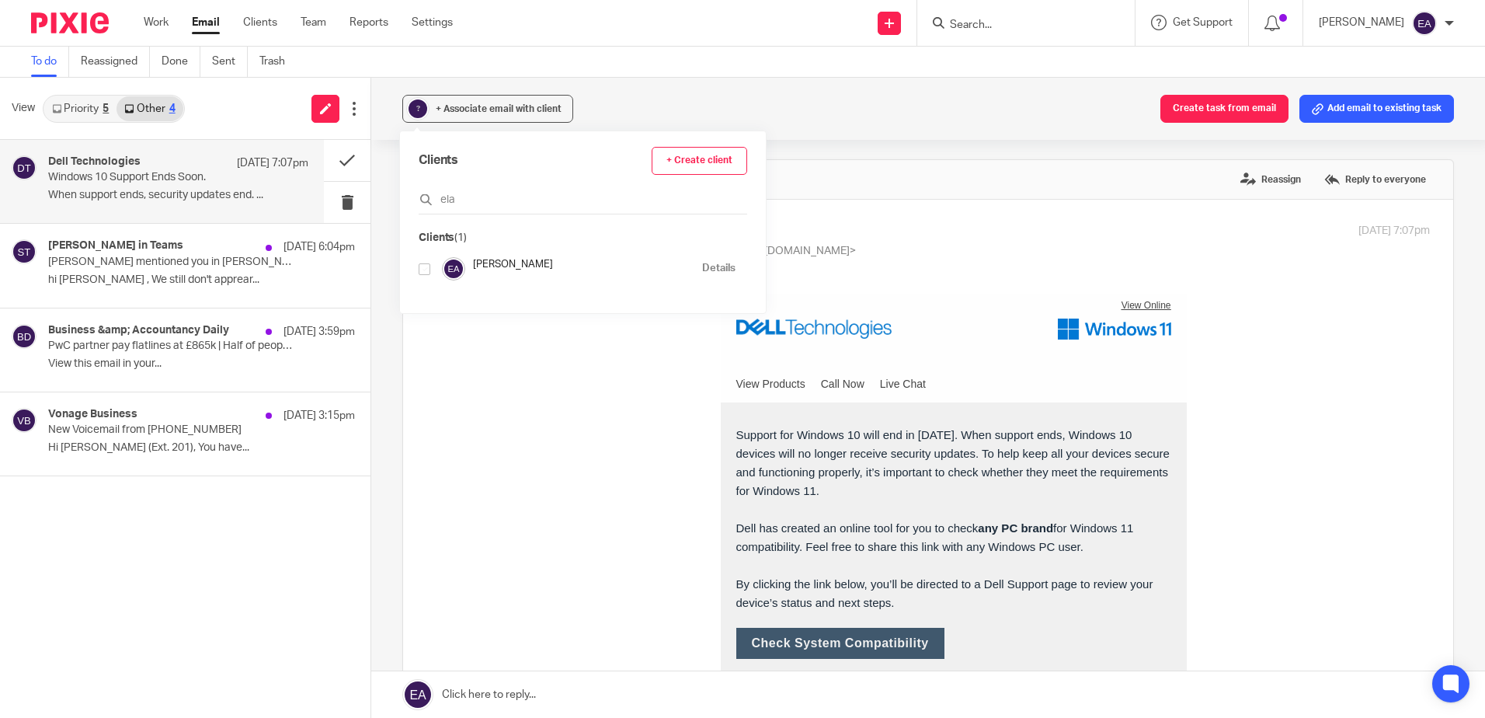
type input "elai"
click at [267, 207] on div "Dell Technologies 17 Sep 7:07pm Windows 10 Support Ends Soon. When support ends…" at bounding box center [178, 181] width 260 height 52
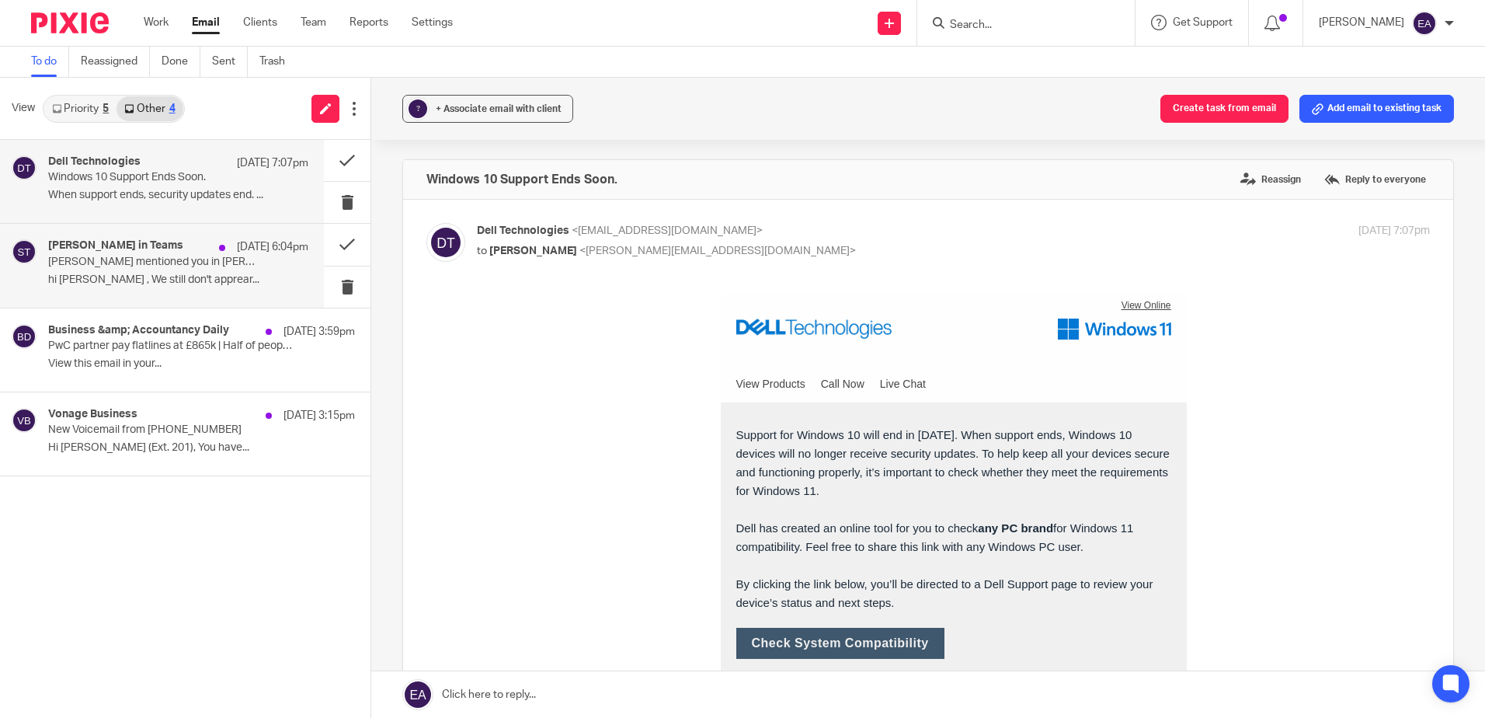
click at [200, 273] on p "hi Elaine Aitken , We still don't apprear..." at bounding box center [178, 279] width 260 height 13
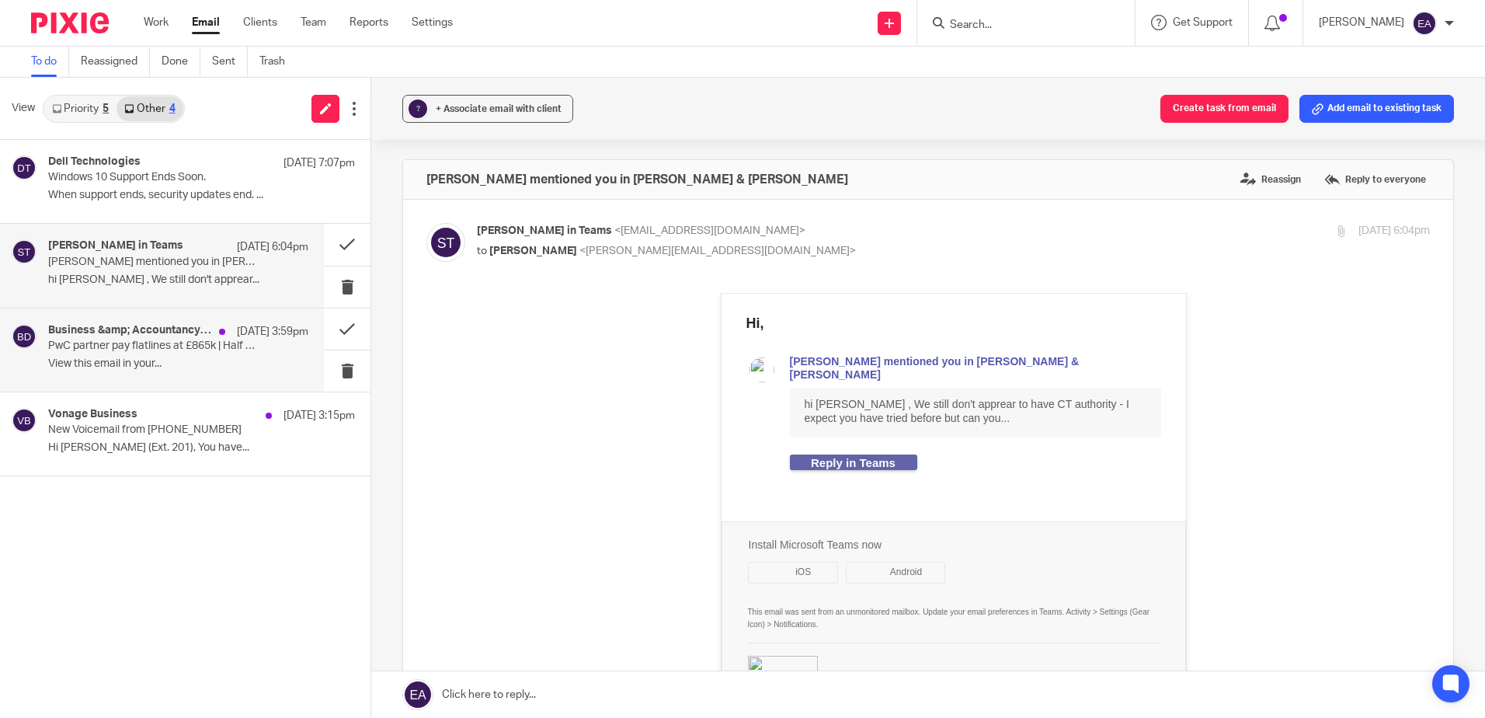
click at [174, 337] on div "Business &amp; Accountancy Daily 17 Sep 3:59pm" at bounding box center [178, 332] width 260 height 16
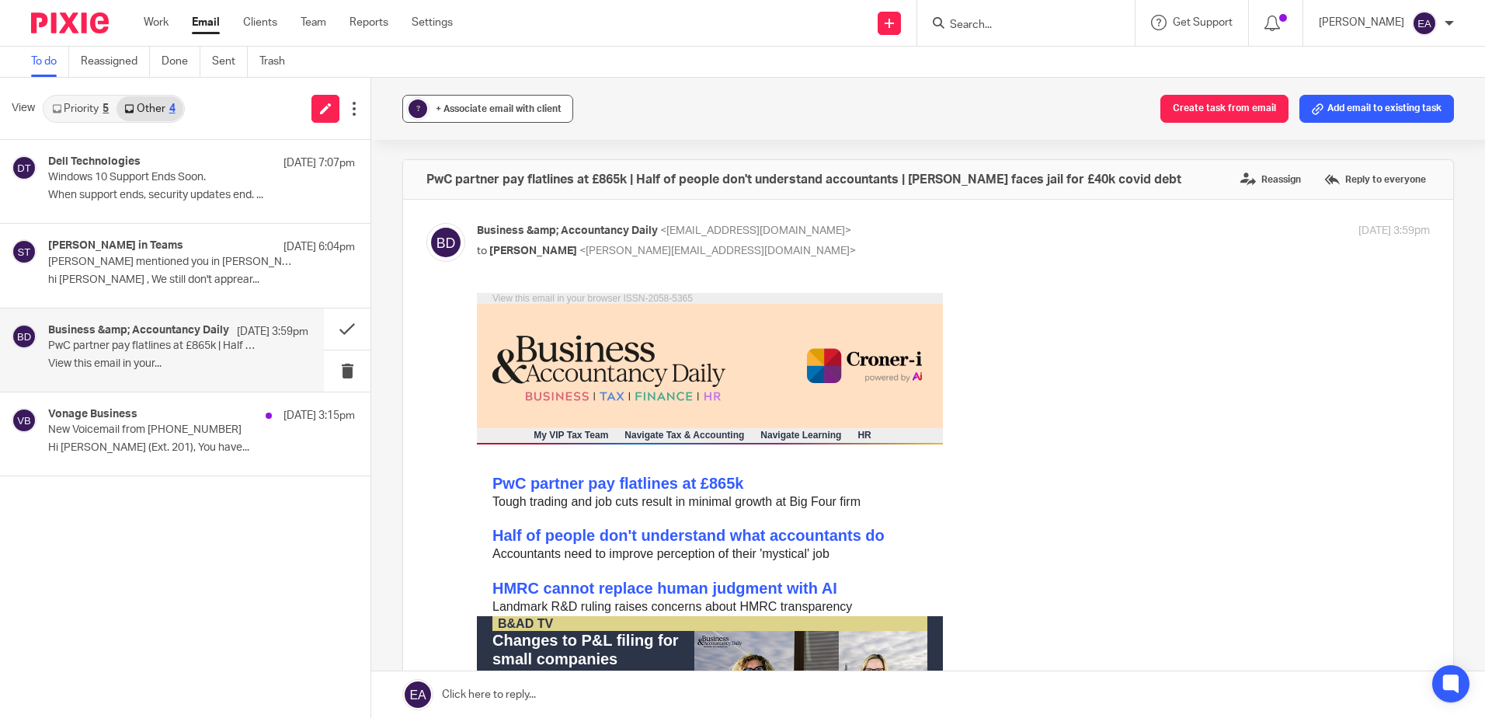
click at [437, 110] on span "+ Associate email with client" at bounding box center [499, 108] width 126 height 9
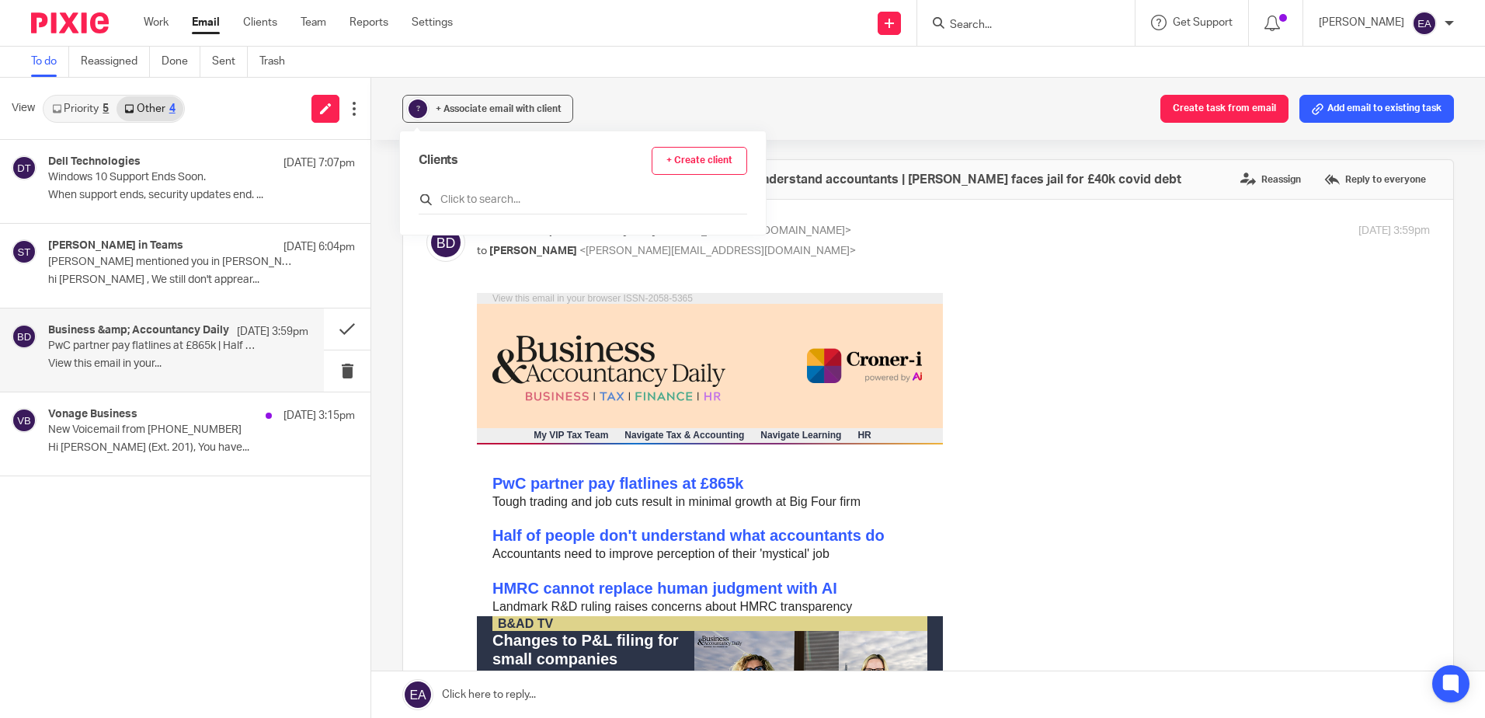
click at [468, 196] on input "text" at bounding box center [583, 200] width 329 height 16
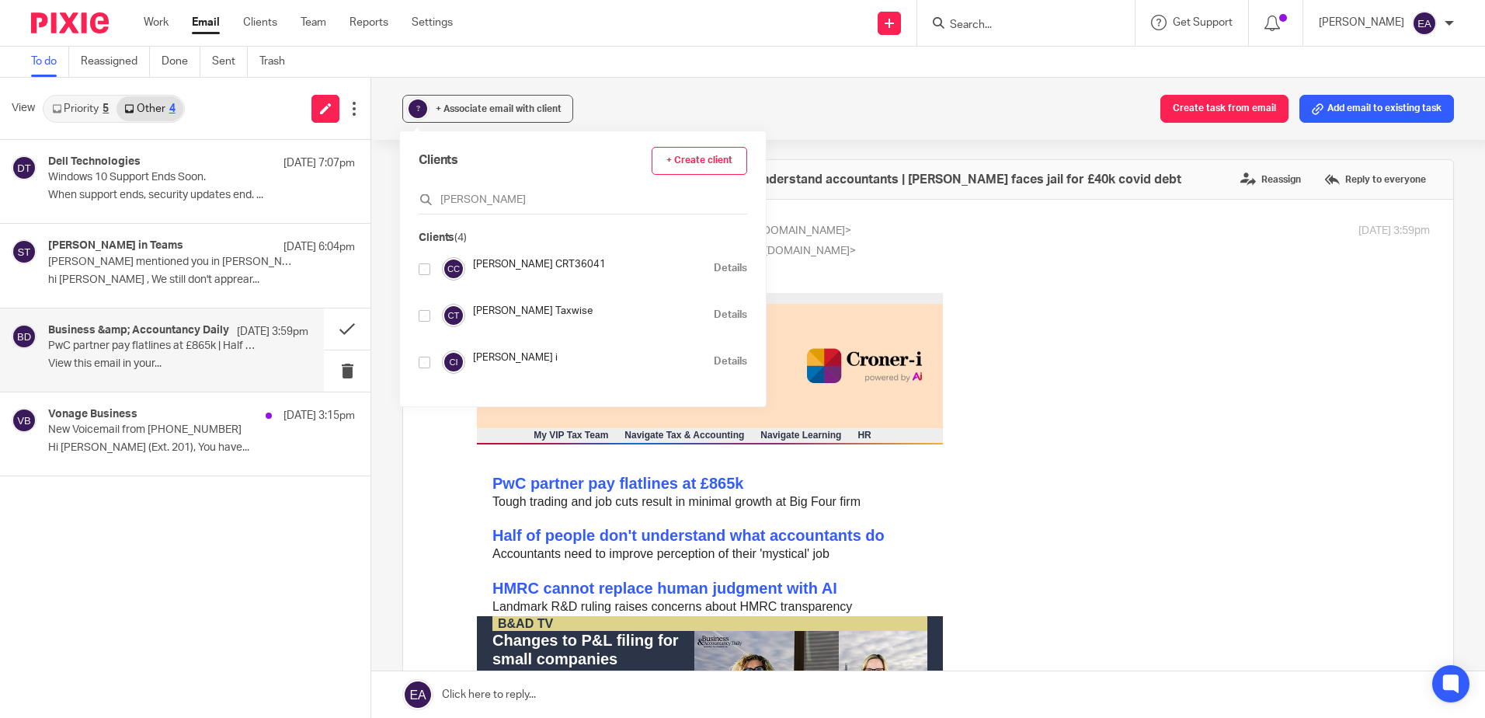
type input "croner"
click at [426, 364] on input "checkbox" at bounding box center [425, 363] width 12 height 12
checkbox input "true"
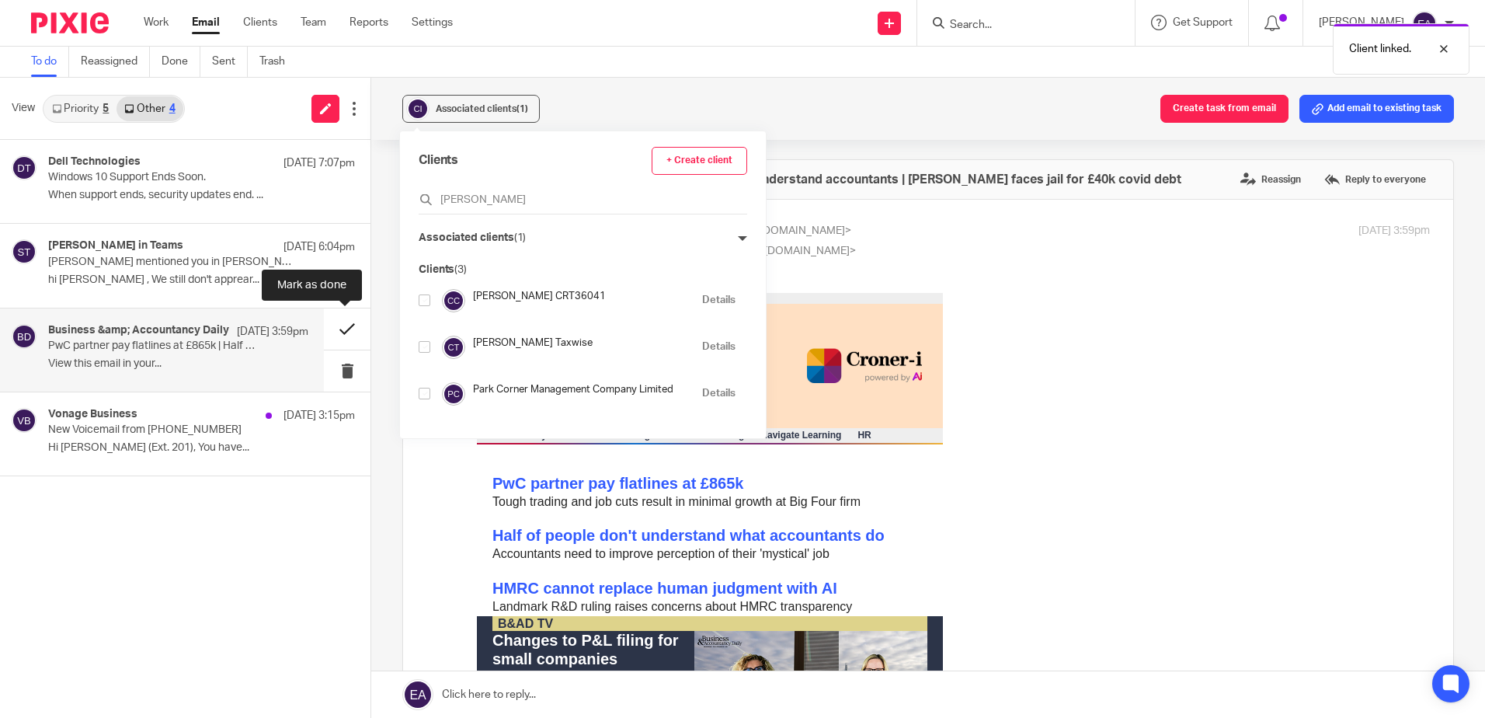
click at [332, 324] on button at bounding box center [347, 328] width 47 height 41
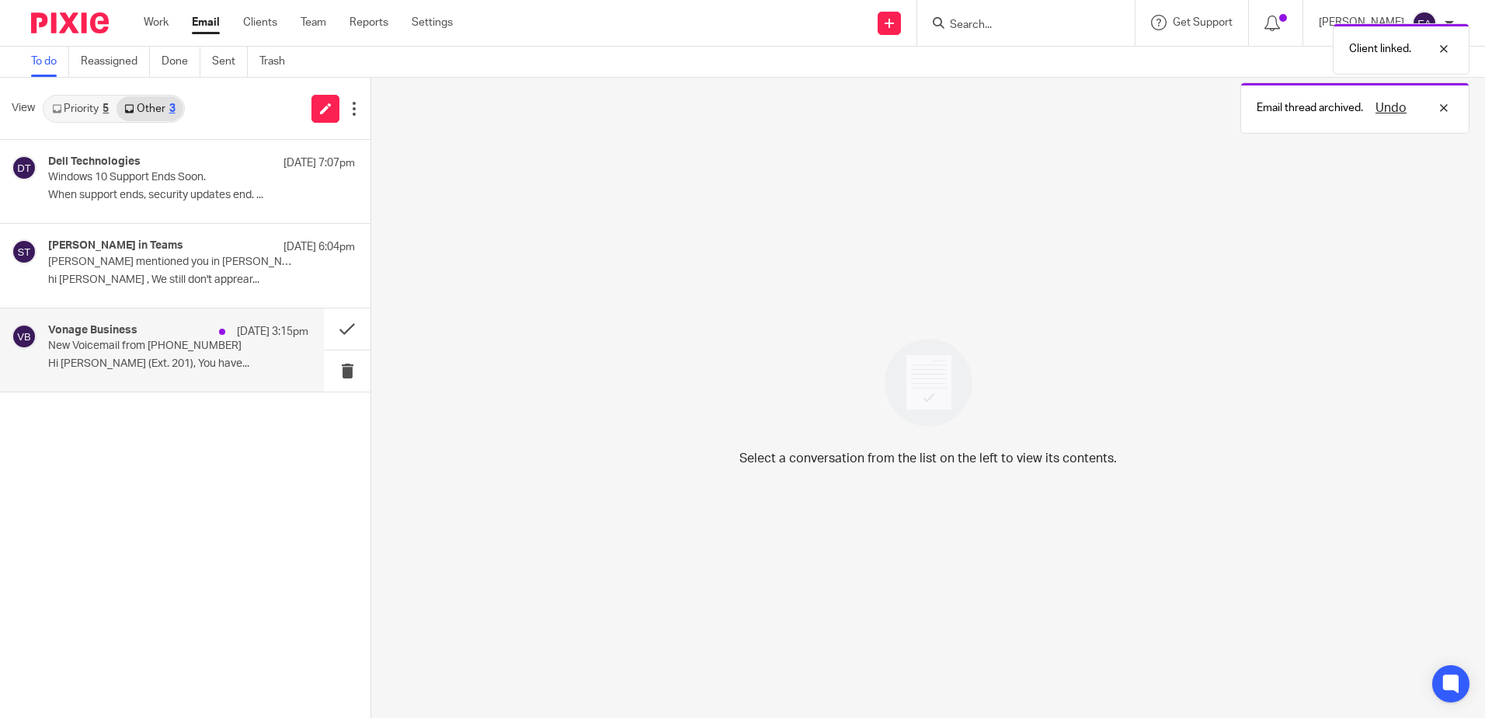
click at [171, 354] on div "Vonage Business 17 Sep 3:15pm New Voicemail from +443448922472 Hi Elaine Aitken…" at bounding box center [178, 350] width 260 height 52
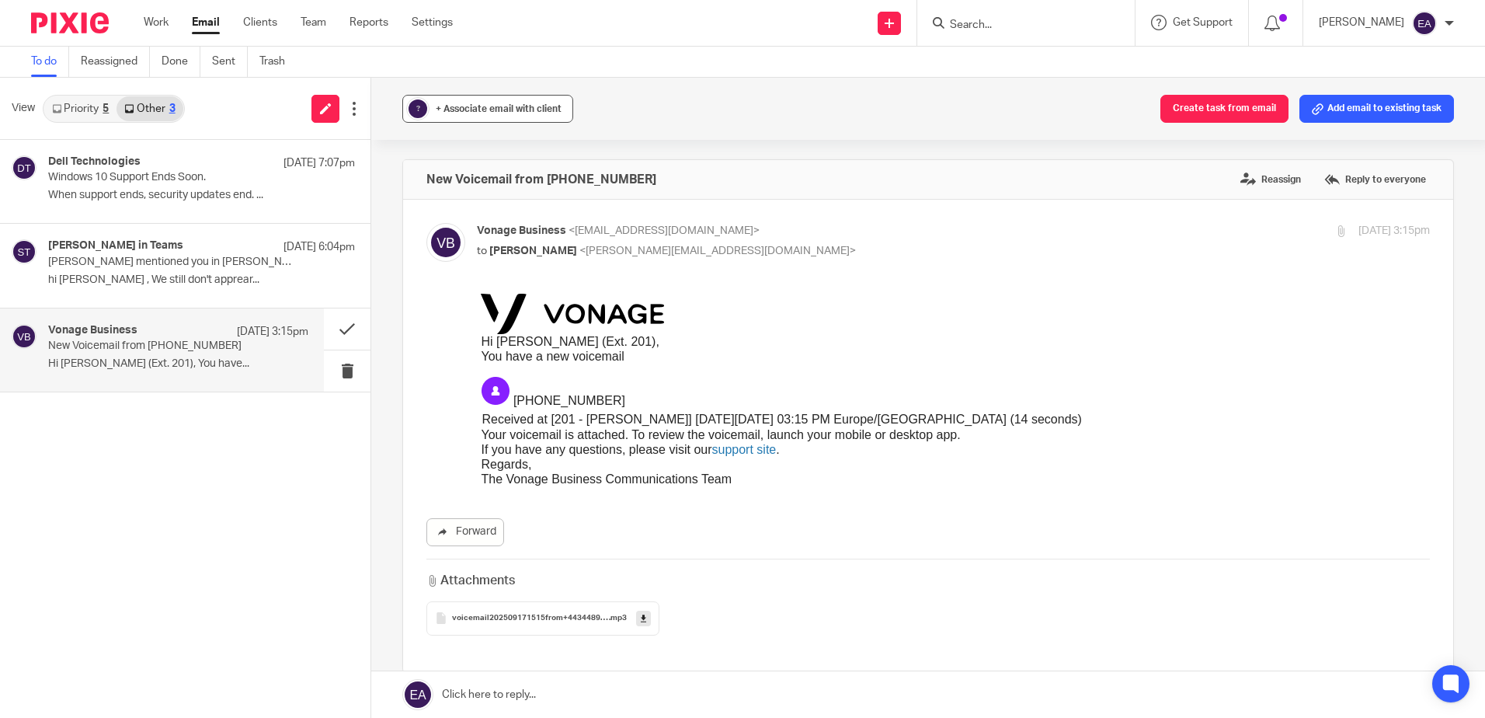
click at [469, 107] on span "+ Associate email with client" at bounding box center [499, 108] width 126 height 9
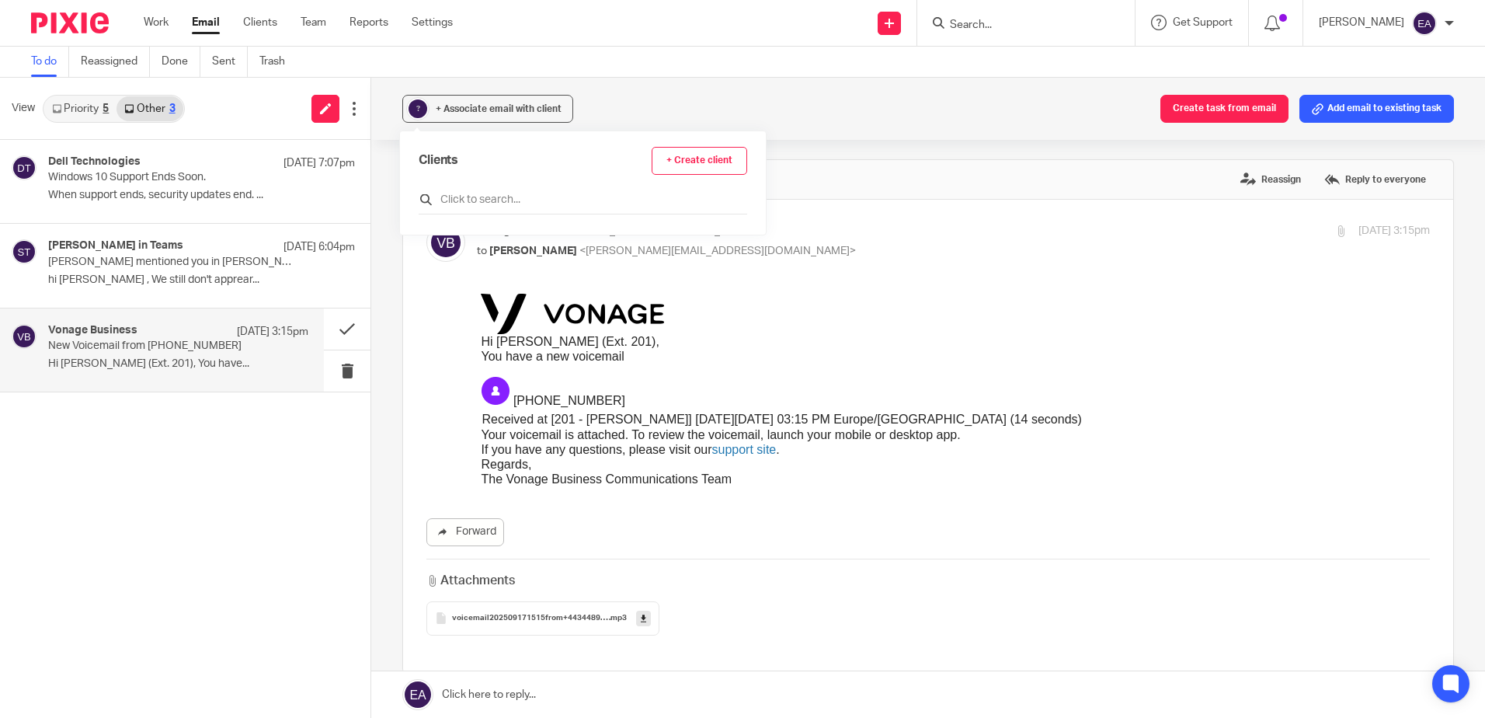
click at [463, 195] on input "text" at bounding box center [583, 200] width 329 height 16
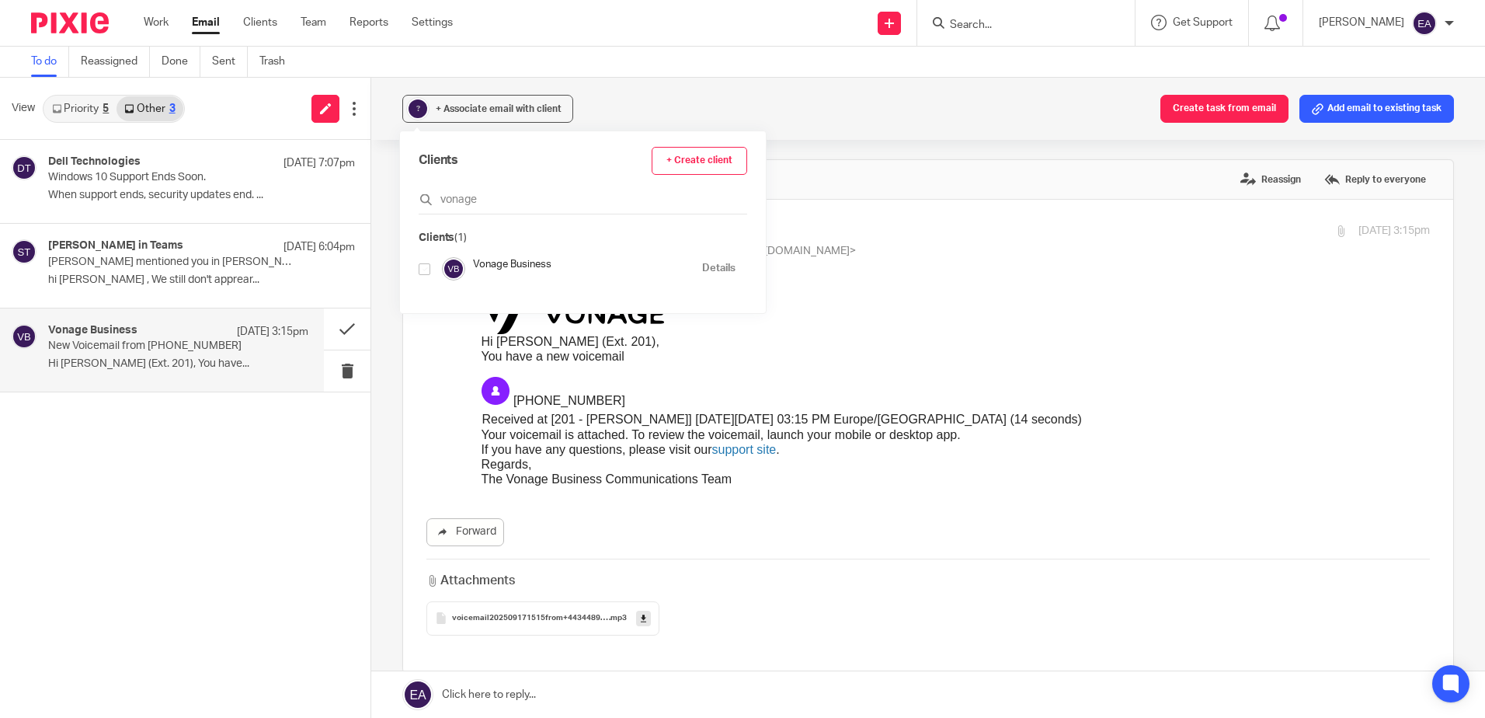
type input "vonage"
click at [421, 271] on input "checkbox" at bounding box center [425, 269] width 12 height 12
checkbox input "true"
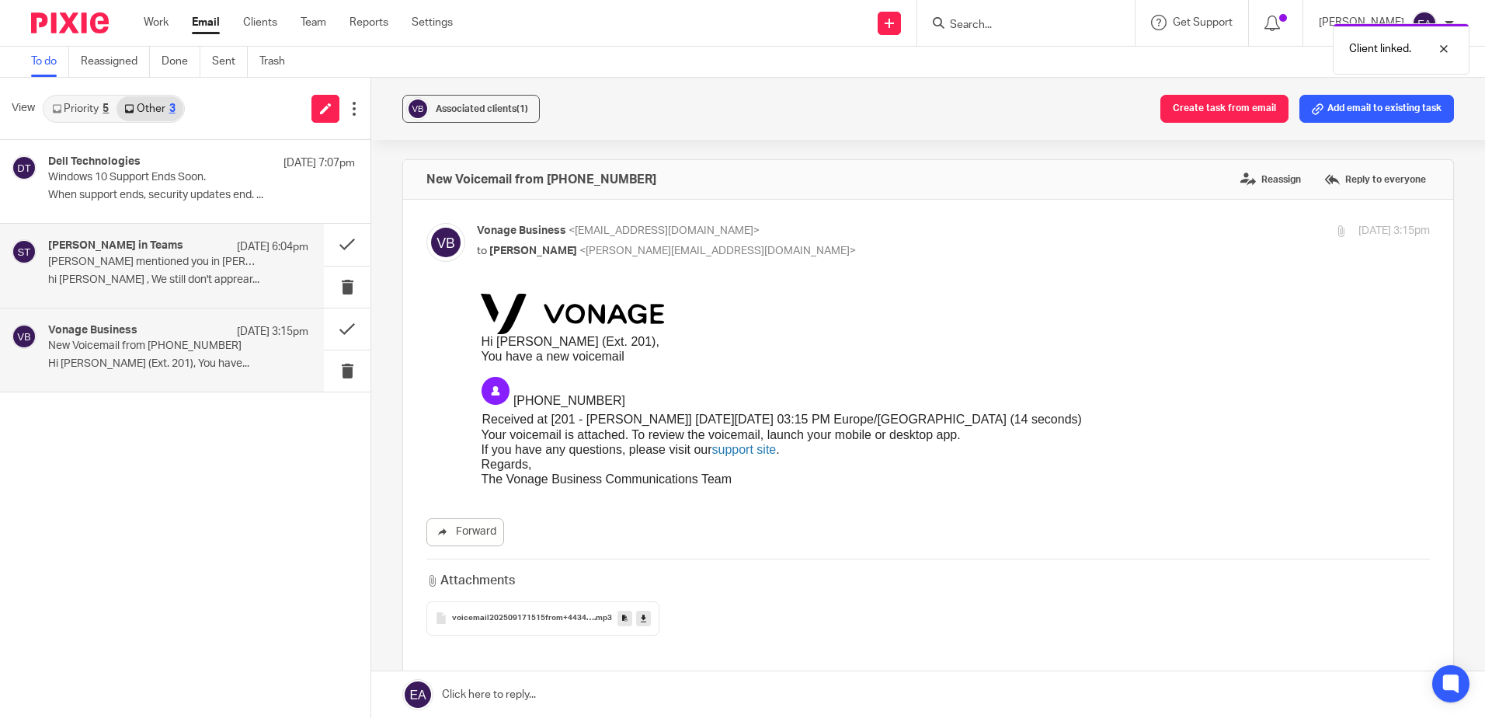
click at [229, 283] on p "hi Elaine Aitken , We still don't apprear..." at bounding box center [178, 279] width 260 height 13
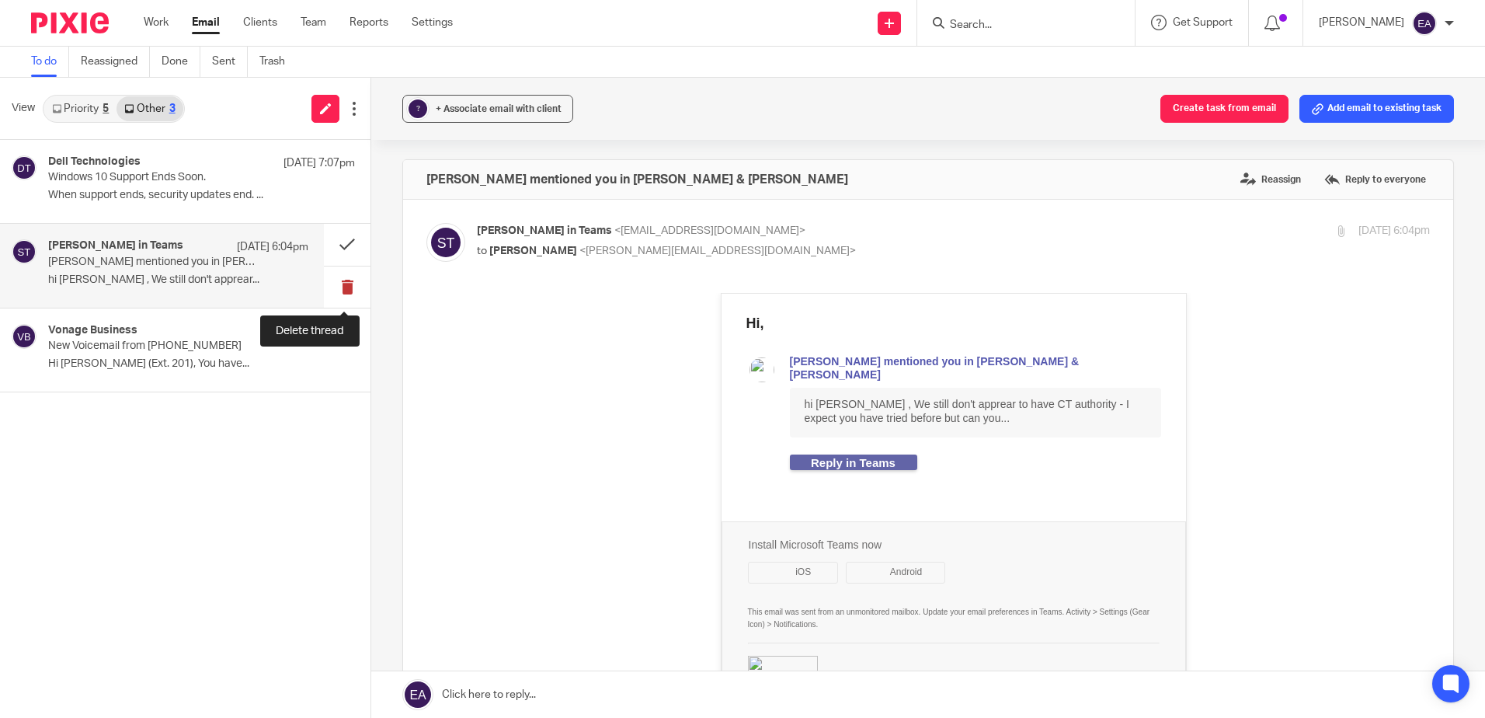
click at [340, 287] on button at bounding box center [347, 286] width 47 height 41
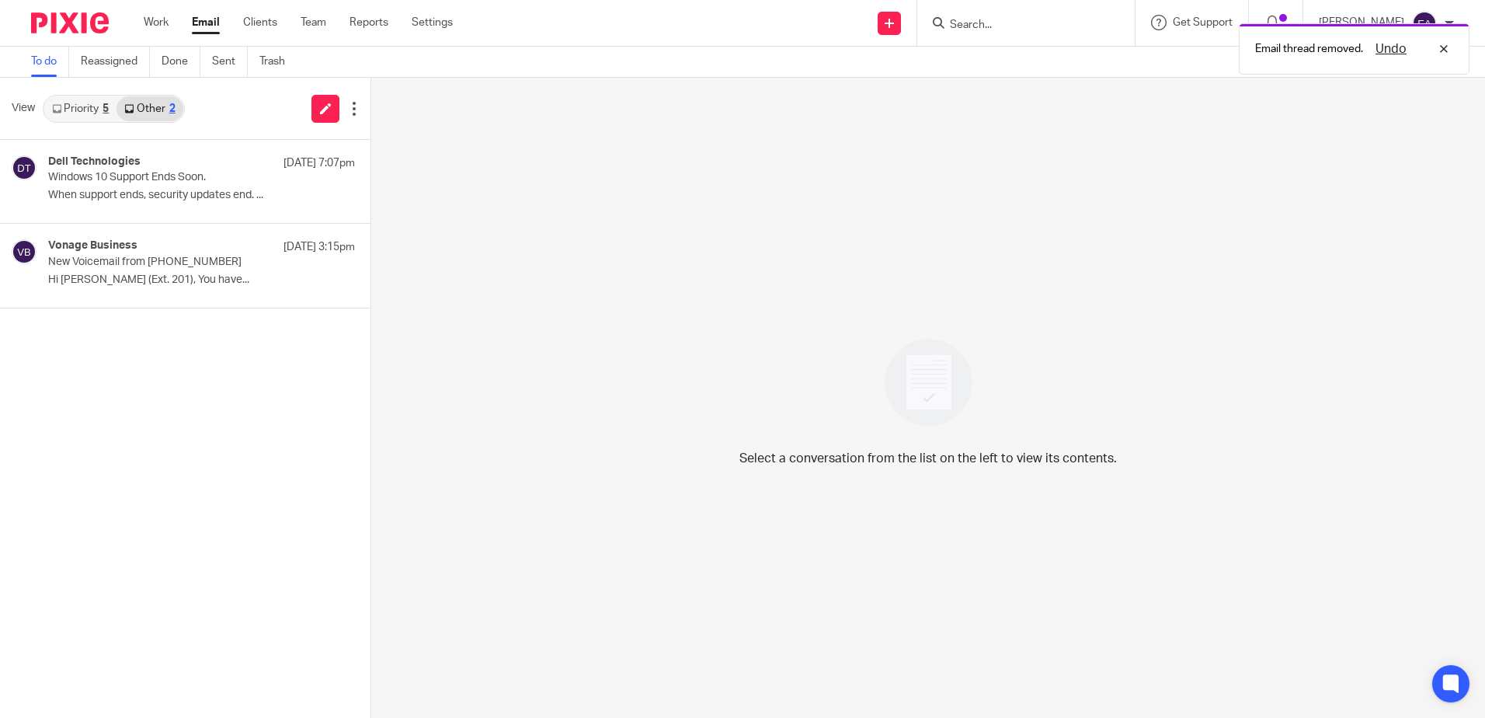
click at [78, 103] on link "Priority 5" at bounding box center [80, 108] width 72 height 25
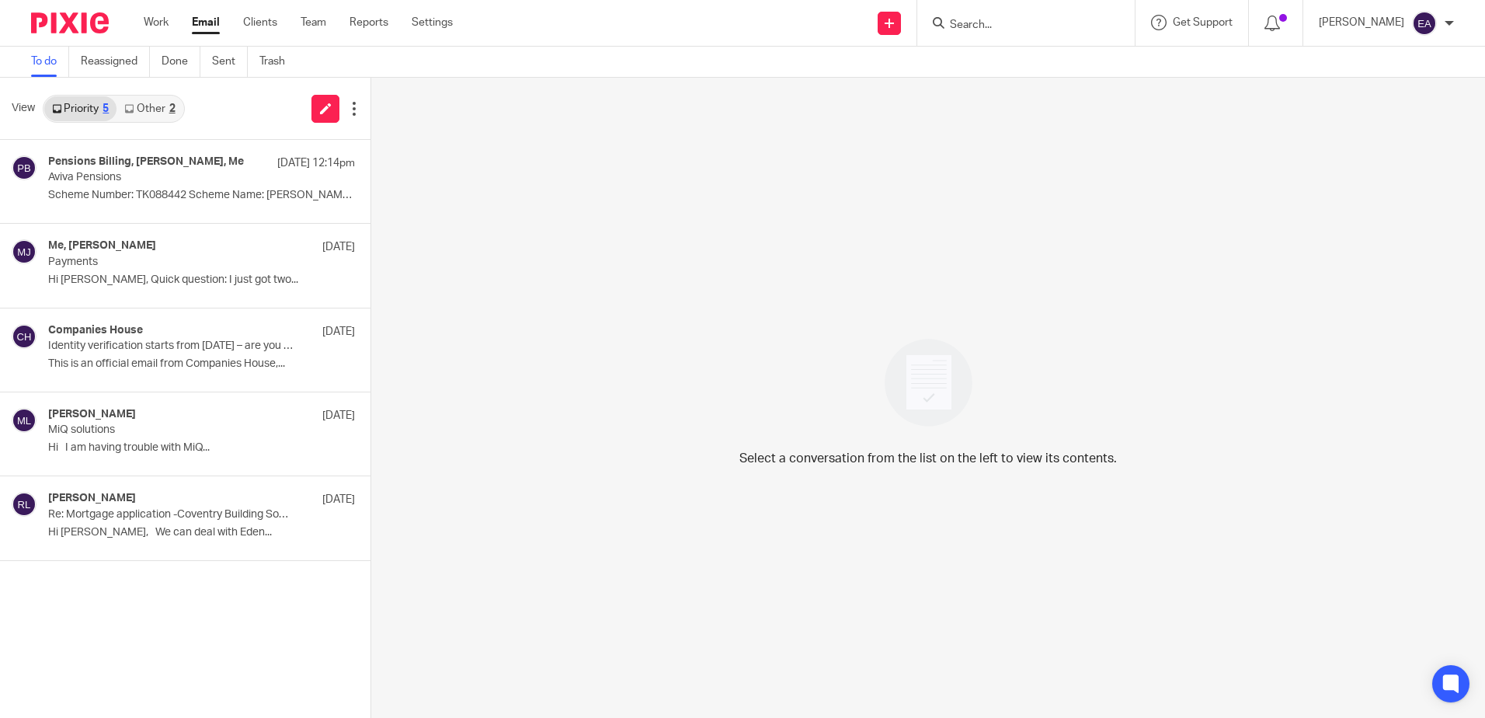
click at [155, 112] on link "Other 2" at bounding box center [150, 108] width 66 height 25
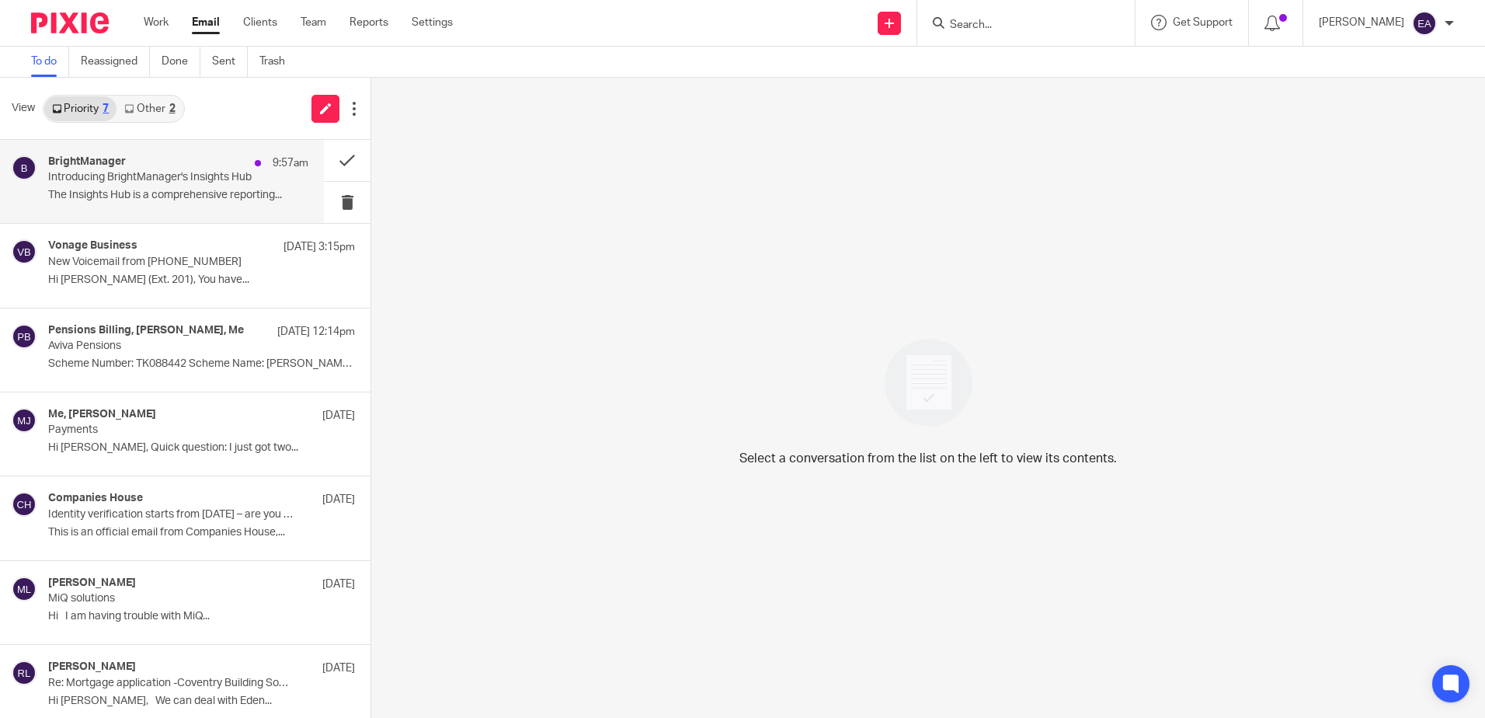
click at [186, 176] on p "Introducing BrightManager's Insights Hub" at bounding box center [152, 177] width 208 height 13
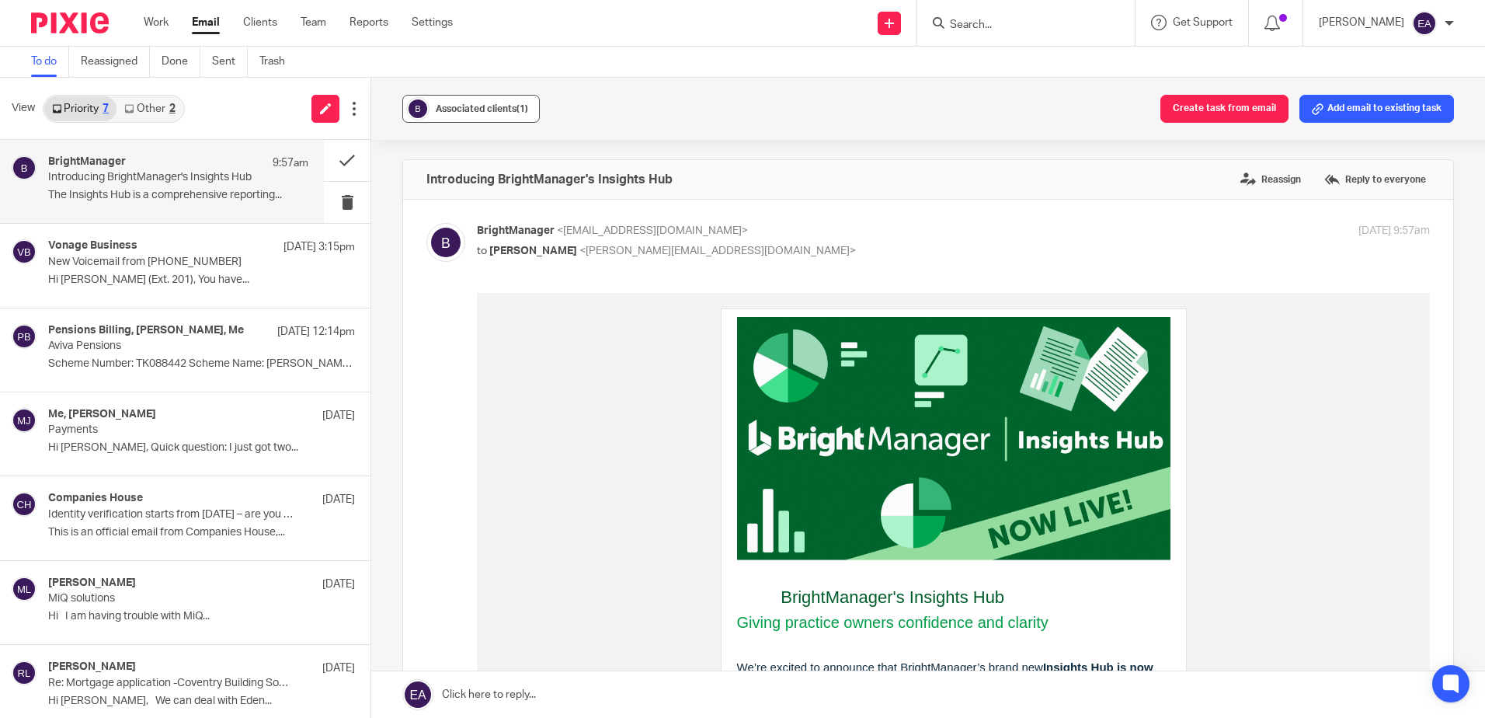
click at [450, 108] on span "Associated clients (1)" at bounding box center [482, 108] width 92 height 9
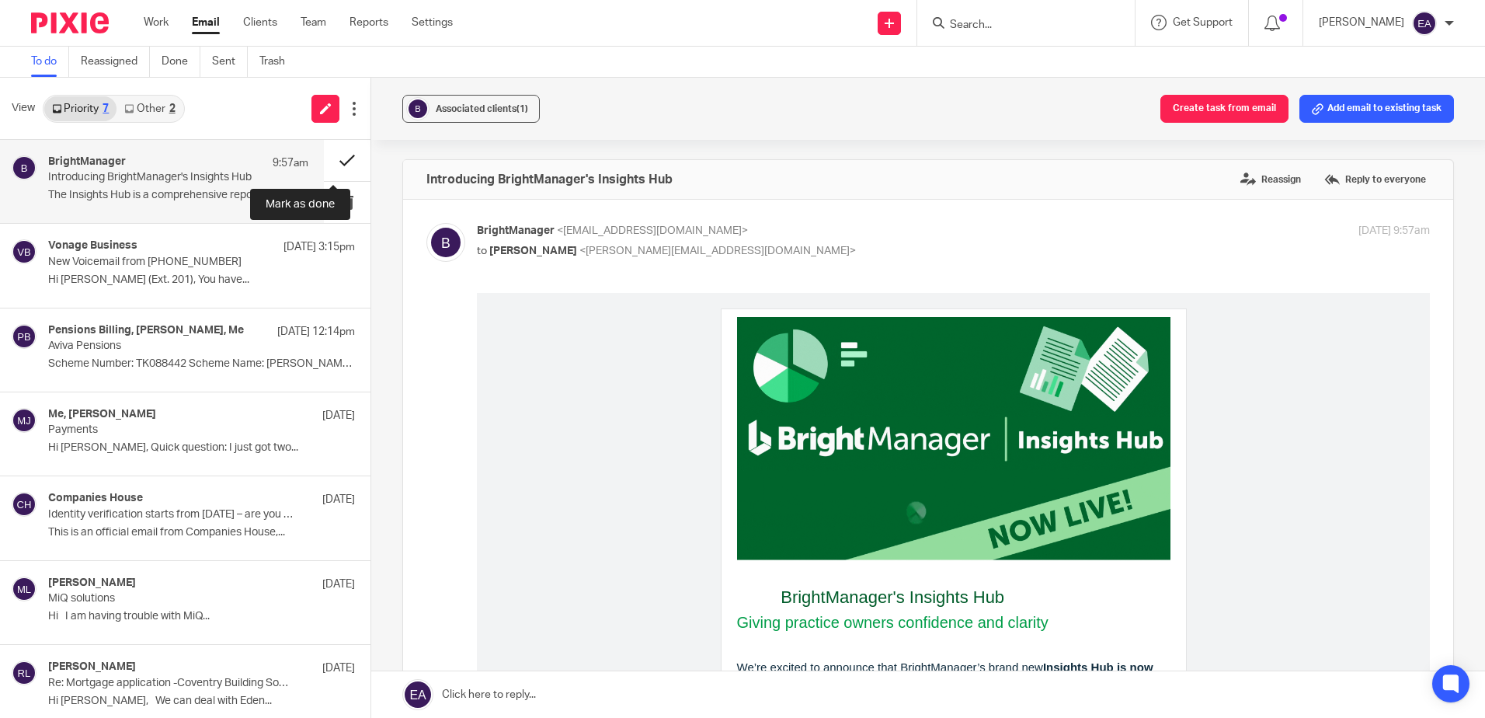
click at [329, 164] on button at bounding box center [347, 160] width 47 height 41
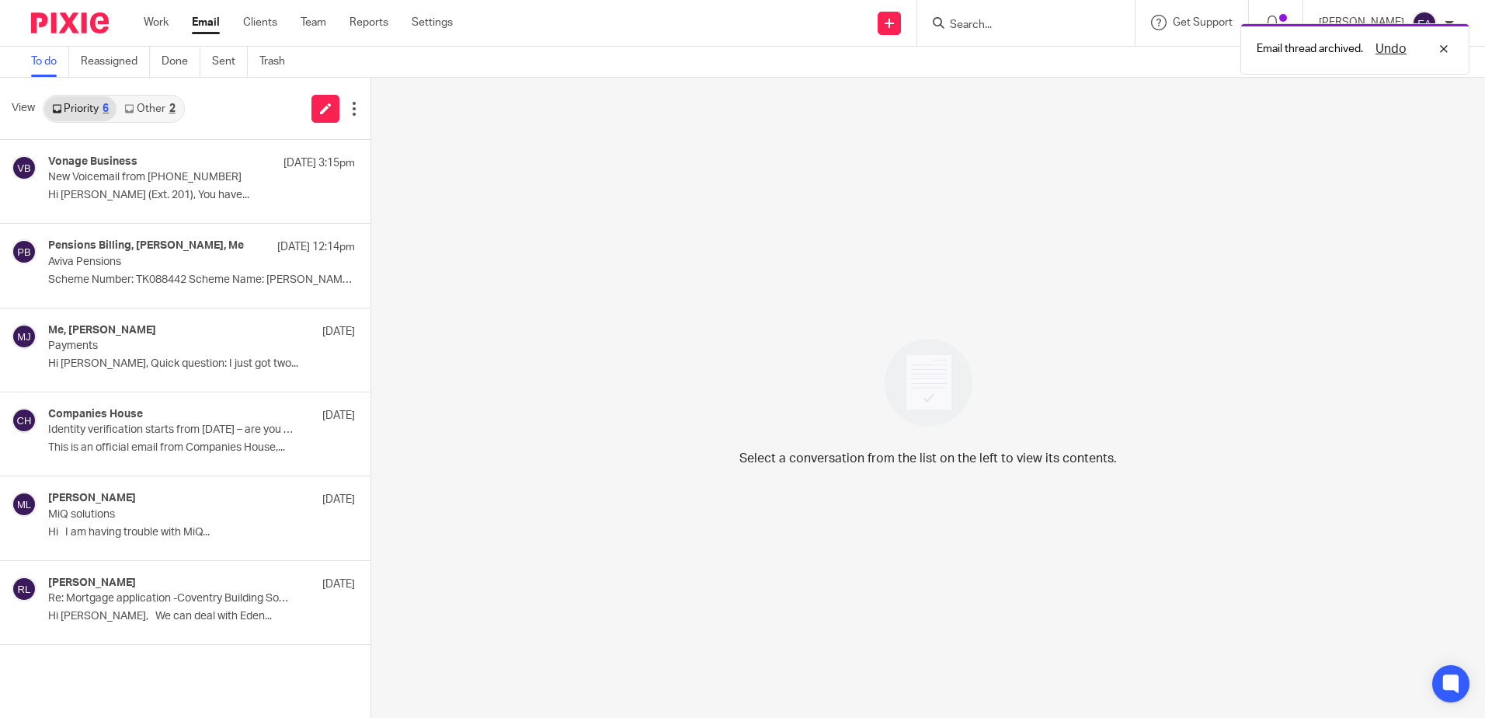
click at [157, 103] on link "Other 2" at bounding box center [150, 108] width 66 height 25
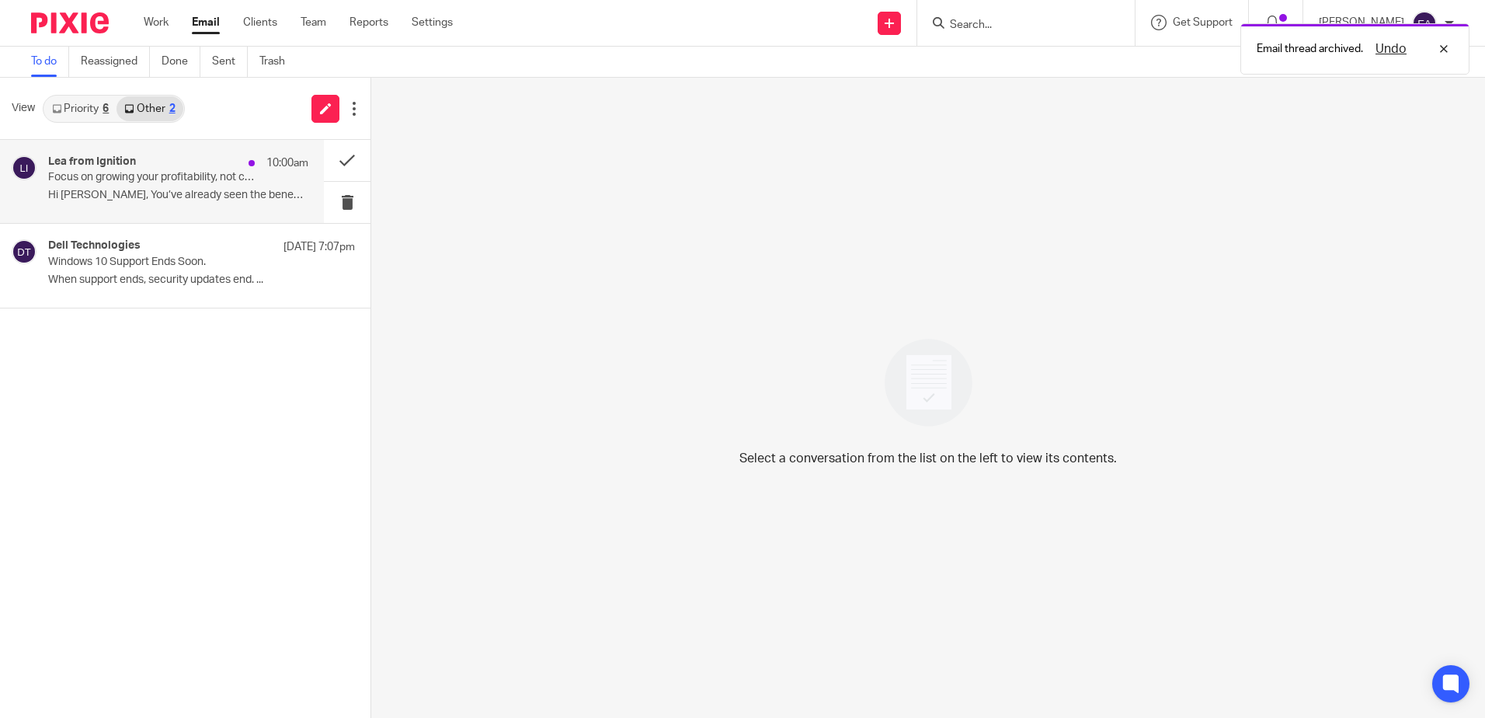
click at [180, 176] on p "Focus on growing your profitability, not collecting payments" at bounding box center [152, 177] width 208 height 13
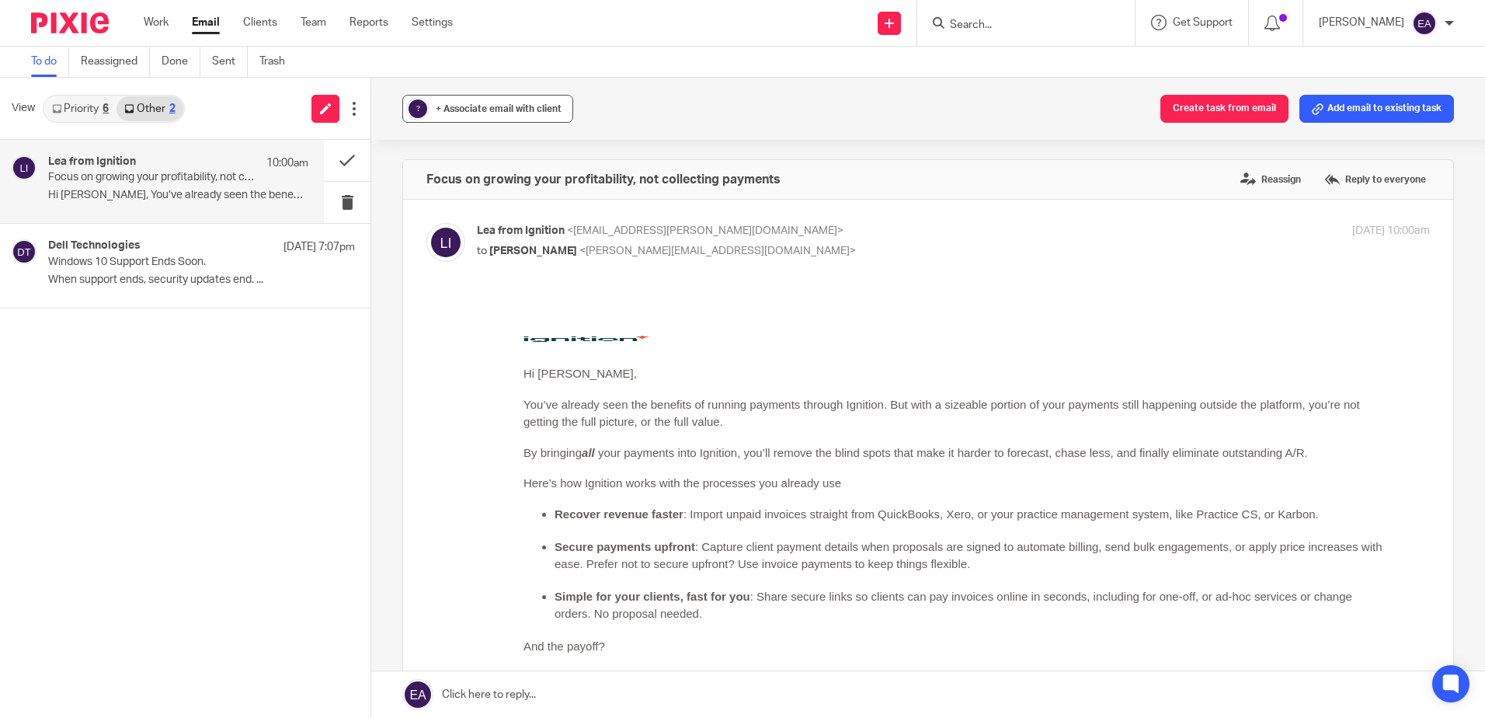
click at [493, 106] on span "+ Associate email with client" at bounding box center [499, 108] width 126 height 9
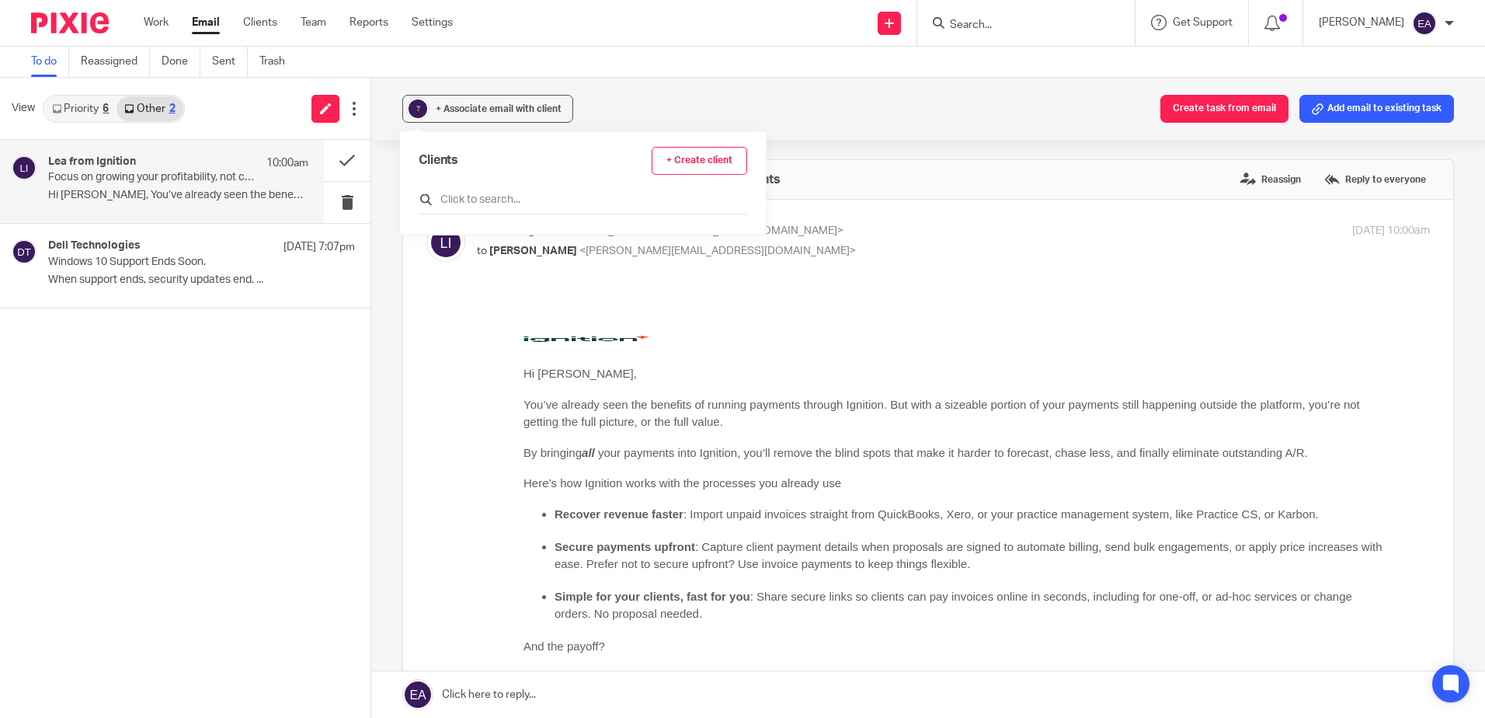
click at [491, 197] on input "text" at bounding box center [583, 200] width 329 height 16
type input "igni"
click at [428, 273] on input "checkbox" at bounding box center [425, 269] width 12 height 12
checkbox input "true"
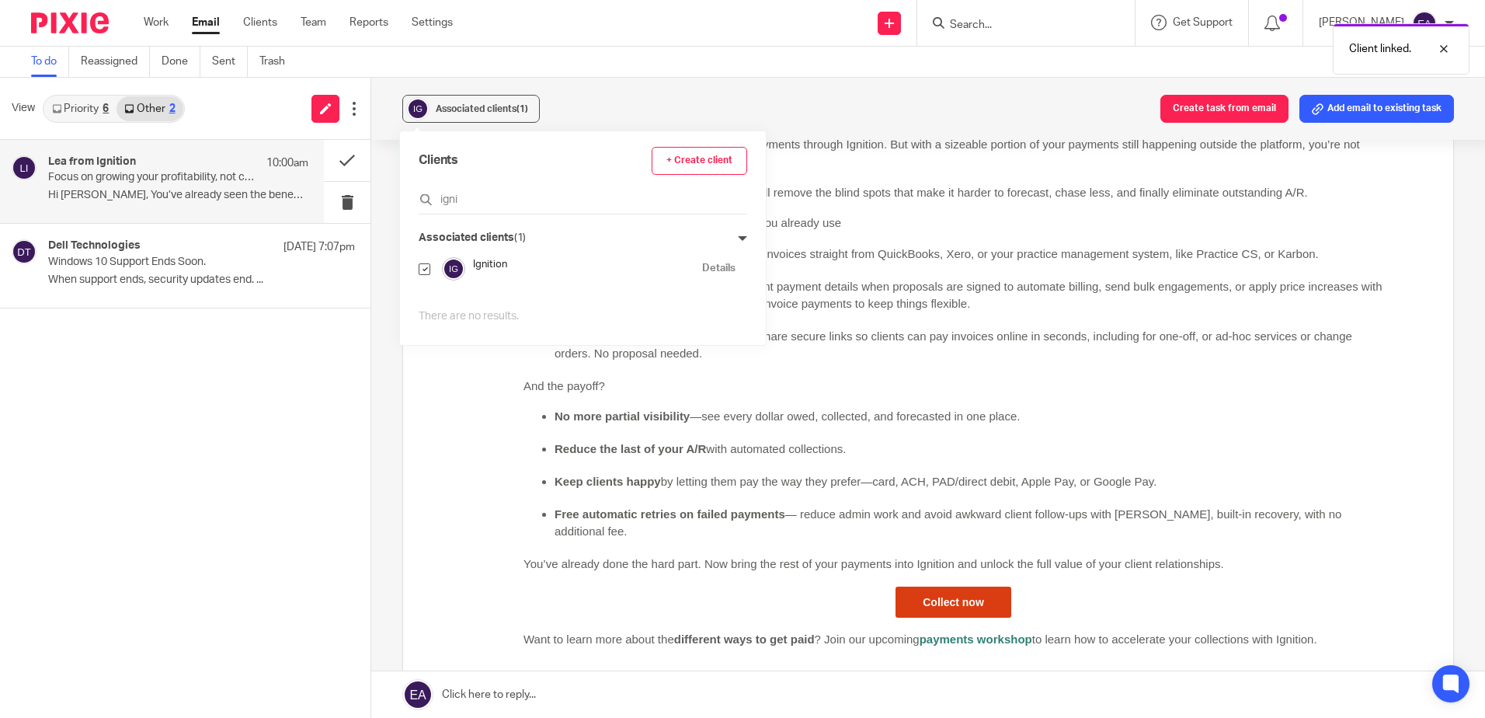
scroll to position [311, 0]
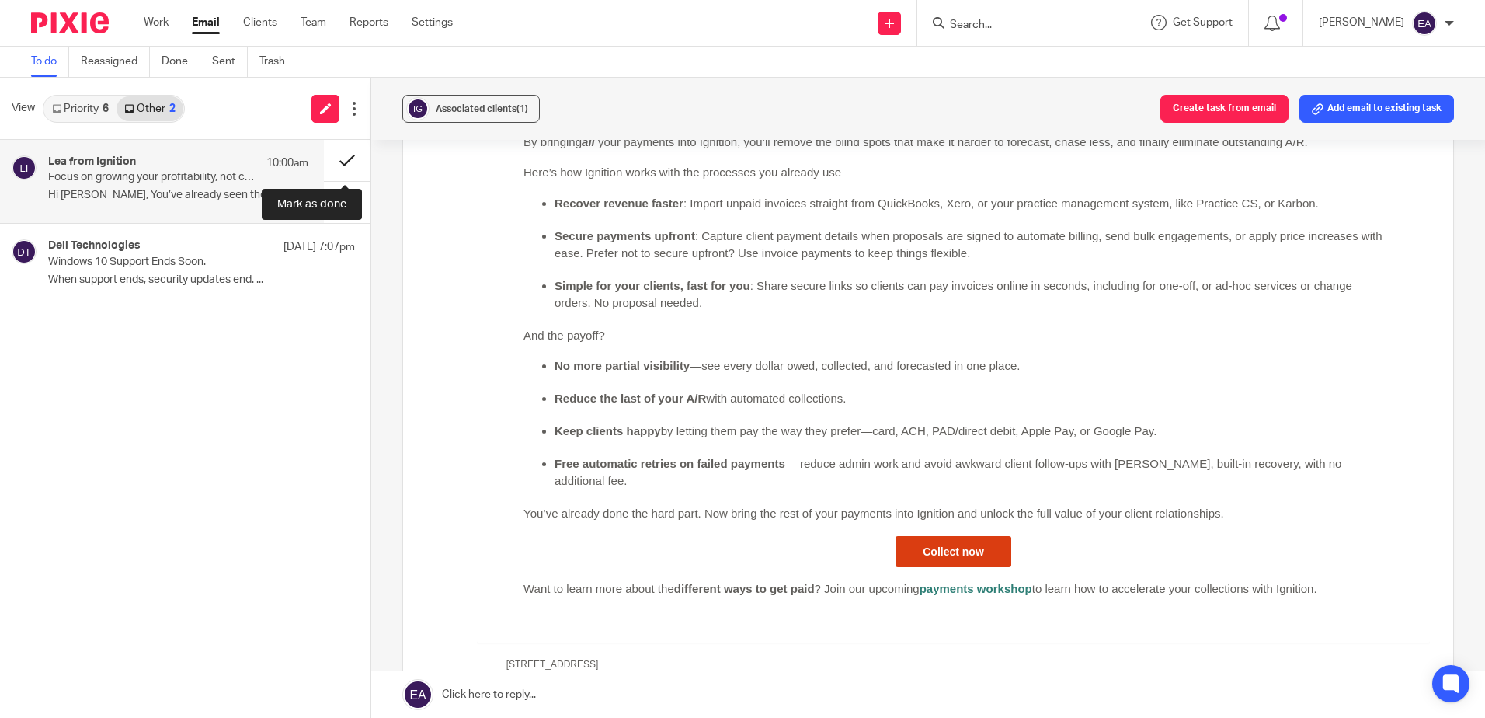
click at [350, 159] on button at bounding box center [347, 160] width 47 height 41
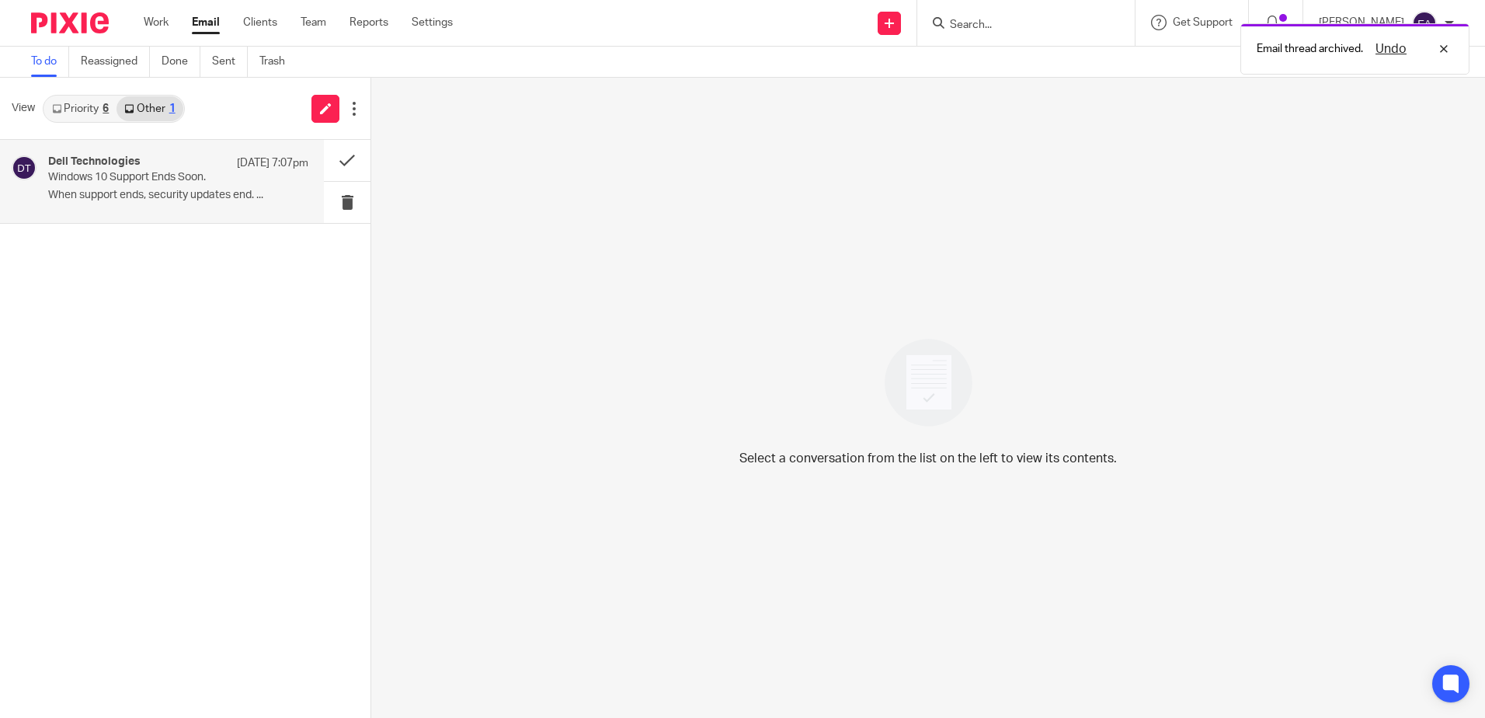
click at [144, 173] on p "Windows 10 Support Ends Soon." at bounding box center [152, 177] width 208 height 13
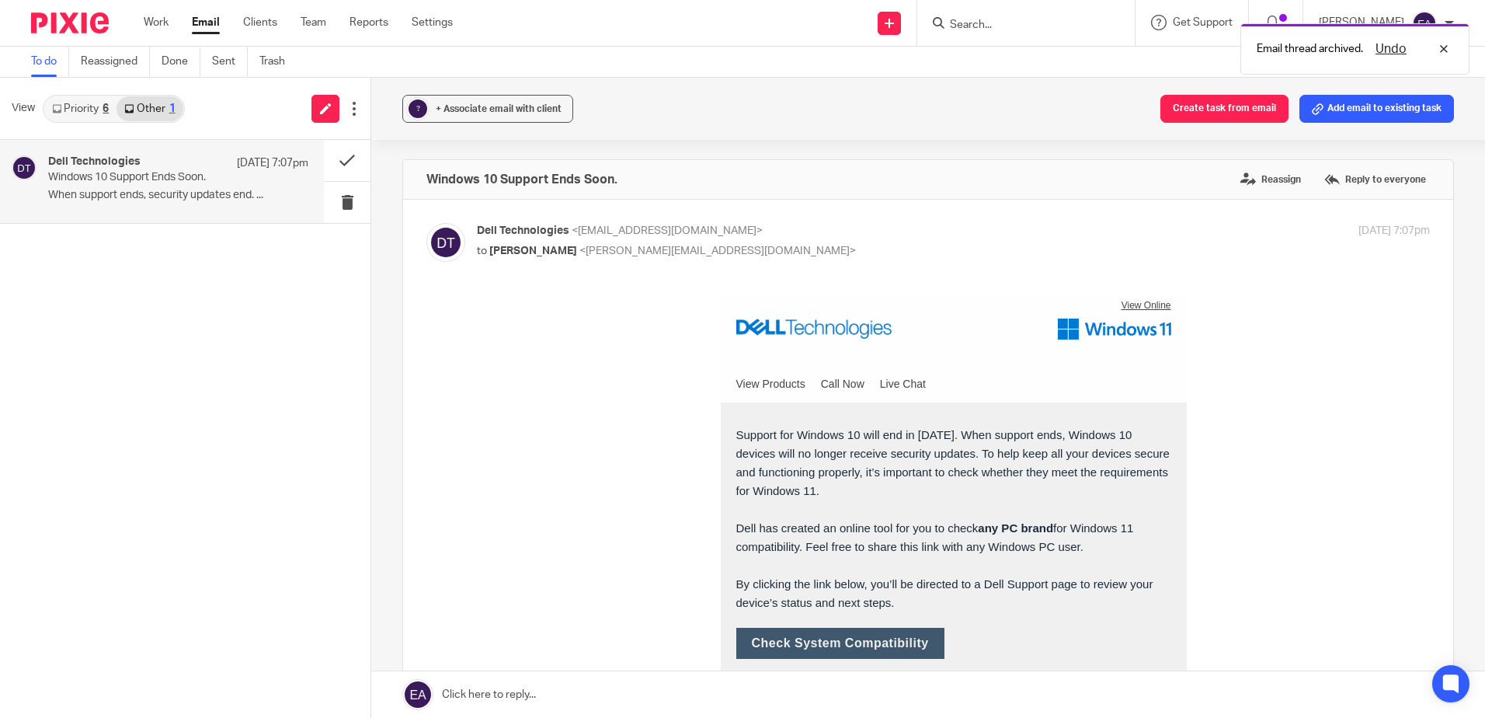
scroll to position [0, 0]
click at [489, 117] on button "? + Associate email with client" at bounding box center [487, 109] width 171 height 28
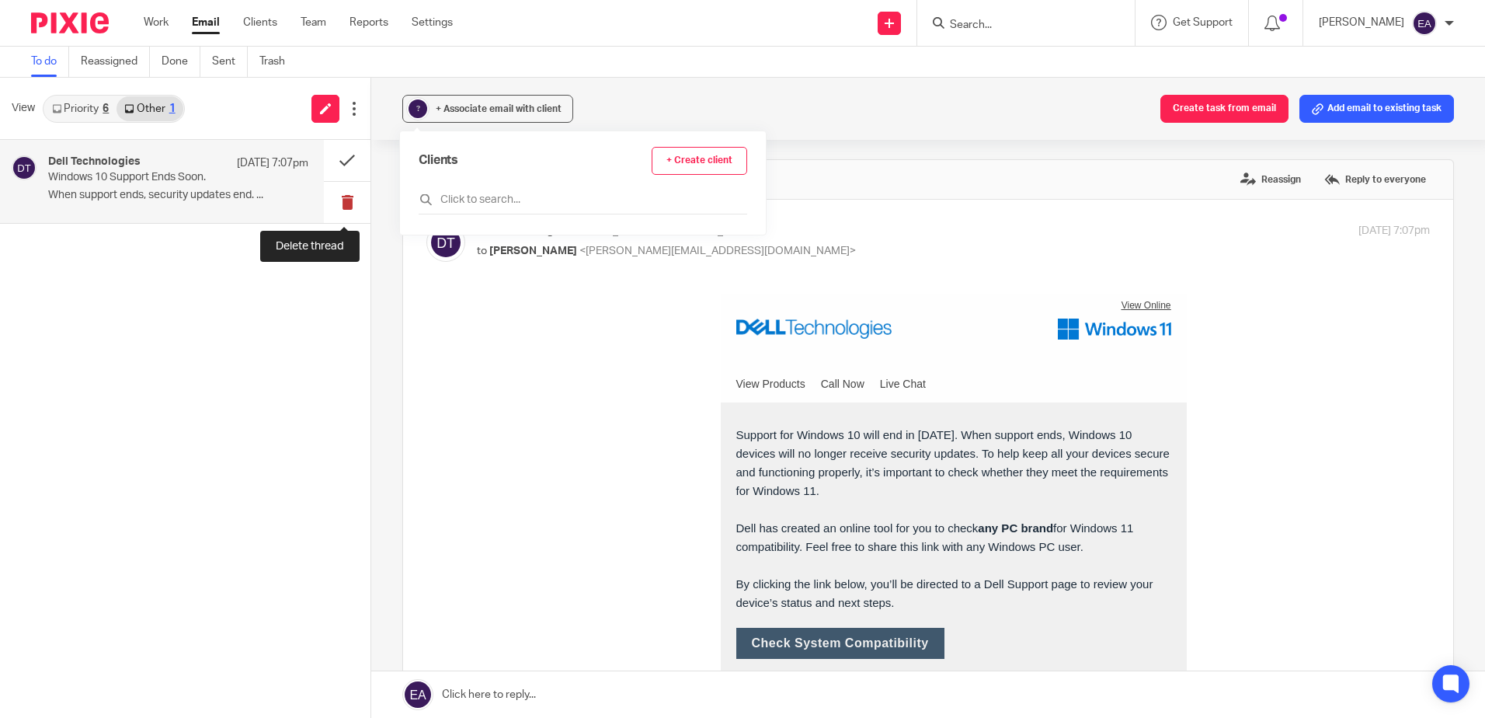
click at [343, 201] on button at bounding box center [347, 202] width 47 height 41
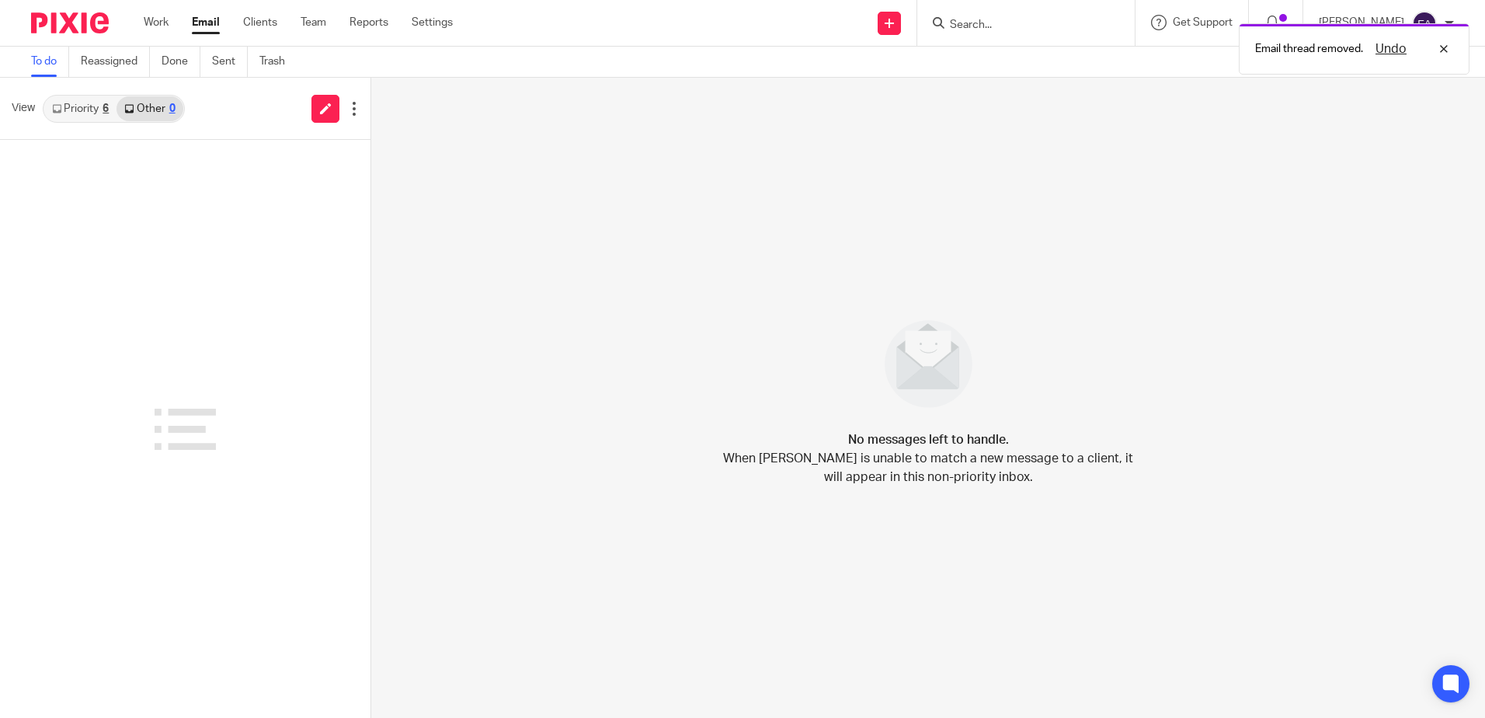
click at [89, 111] on link "Priority 6" at bounding box center [80, 108] width 72 height 25
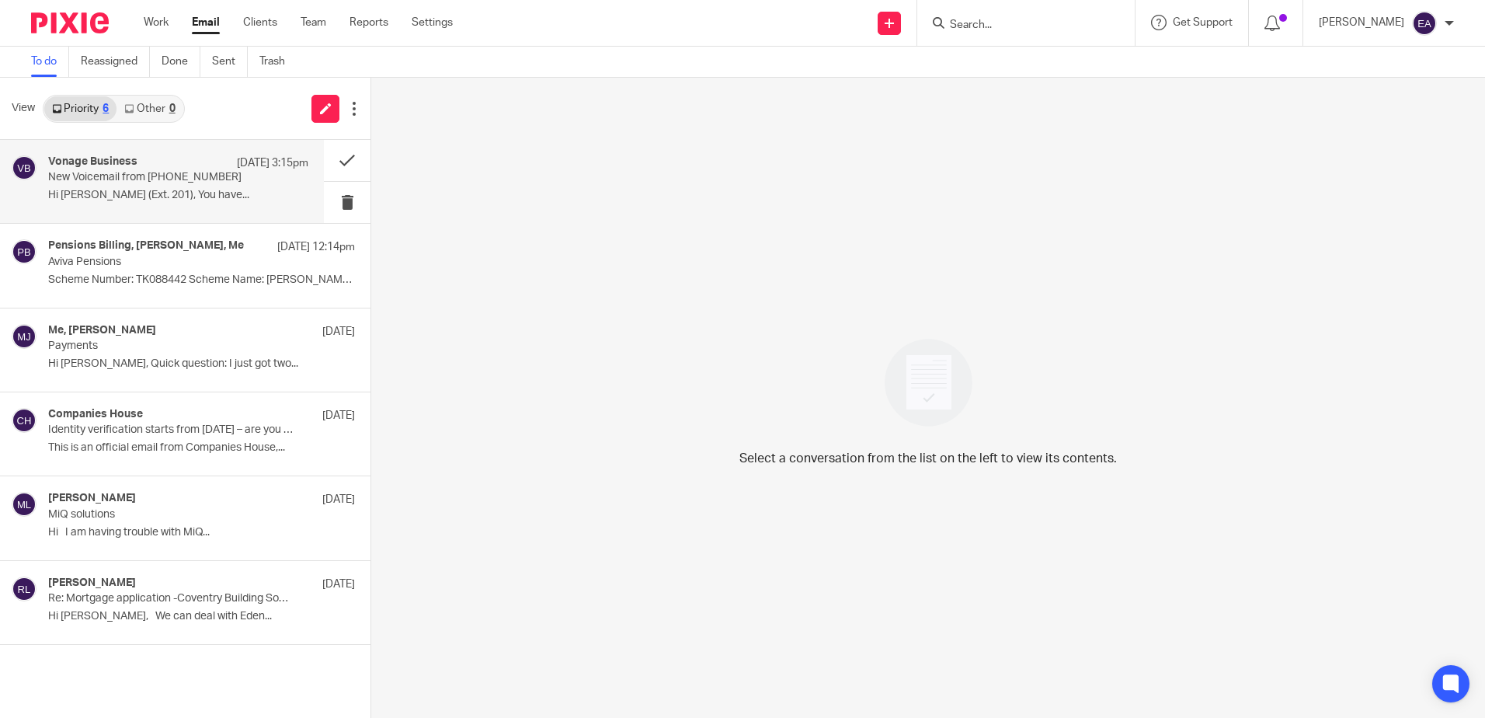
click at [198, 169] on div "Vonage Business 17 Sep 3:15pm" at bounding box center [178, 163] width 260 height 16
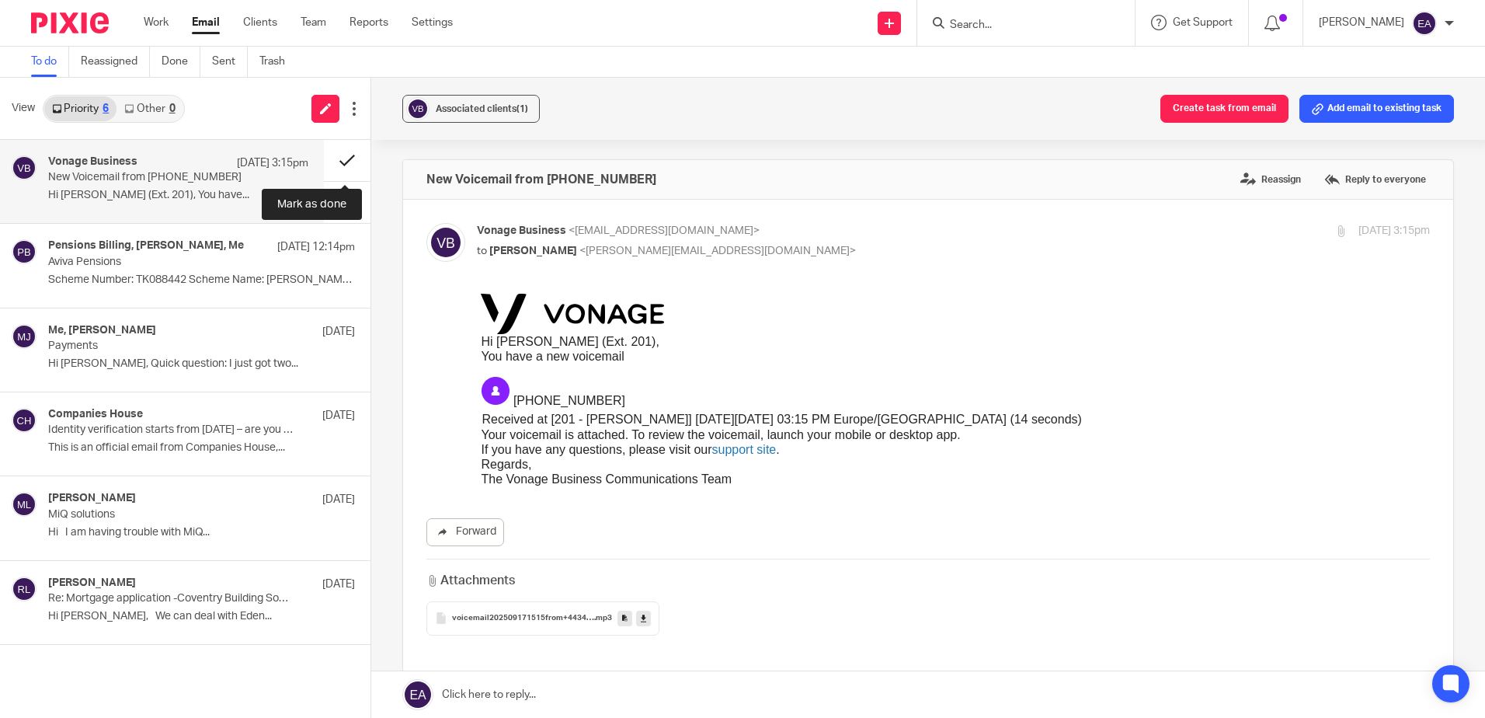
click at [347, 159] on button at bounding box center [347, 160] width 47 height 41
